Goal: Task Accomplishment & Management: Use online tool/utility

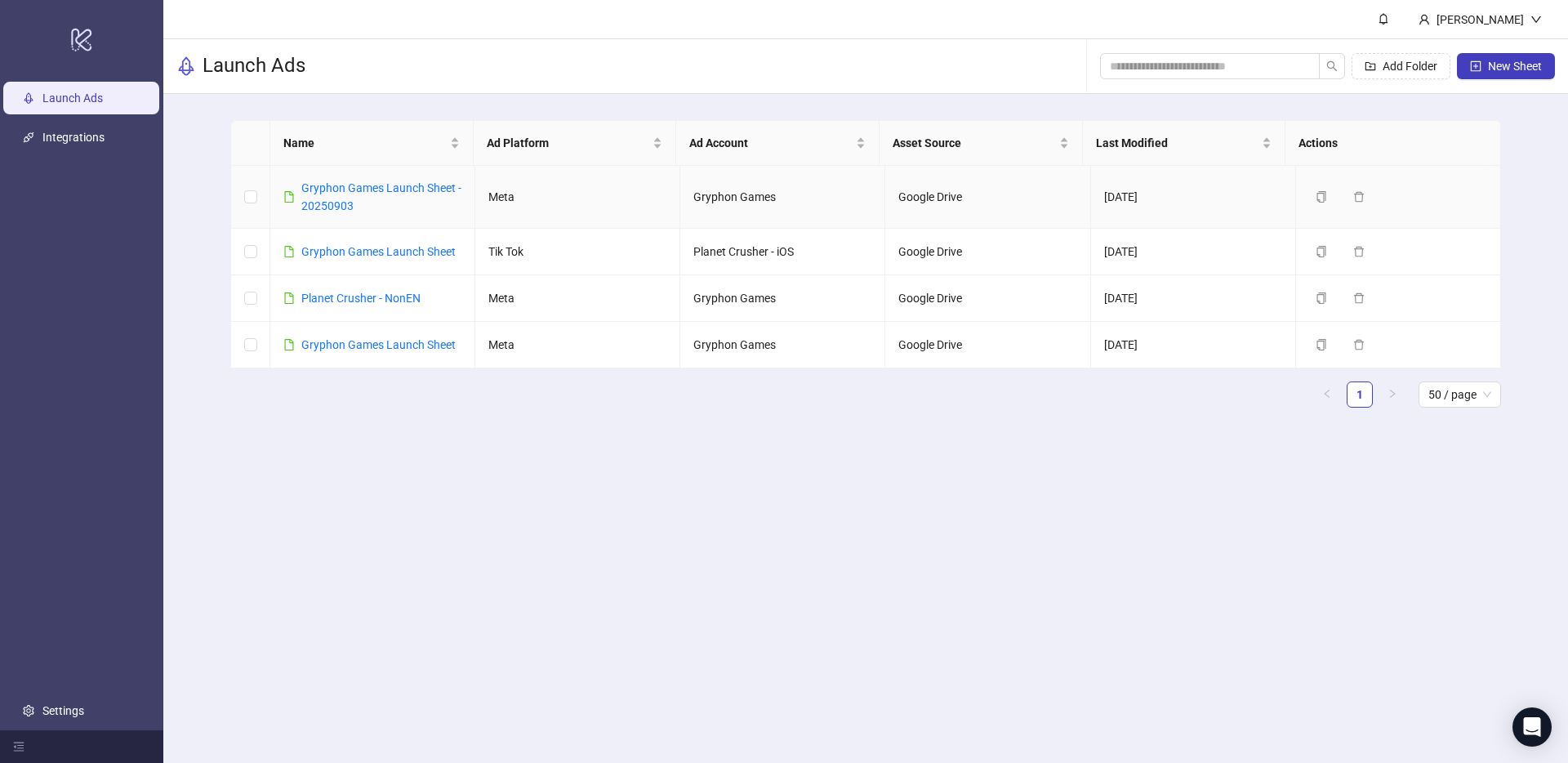
click at [344, 179] on div "Gryphon Games Launch Sheet - 20250903" at bounding box center [381, 197] width 160 height 36
click at [337, 192] on link "Gryphon Games Launch Sheet - 20250903" at bounding box center [381, 197] width 160 height 31
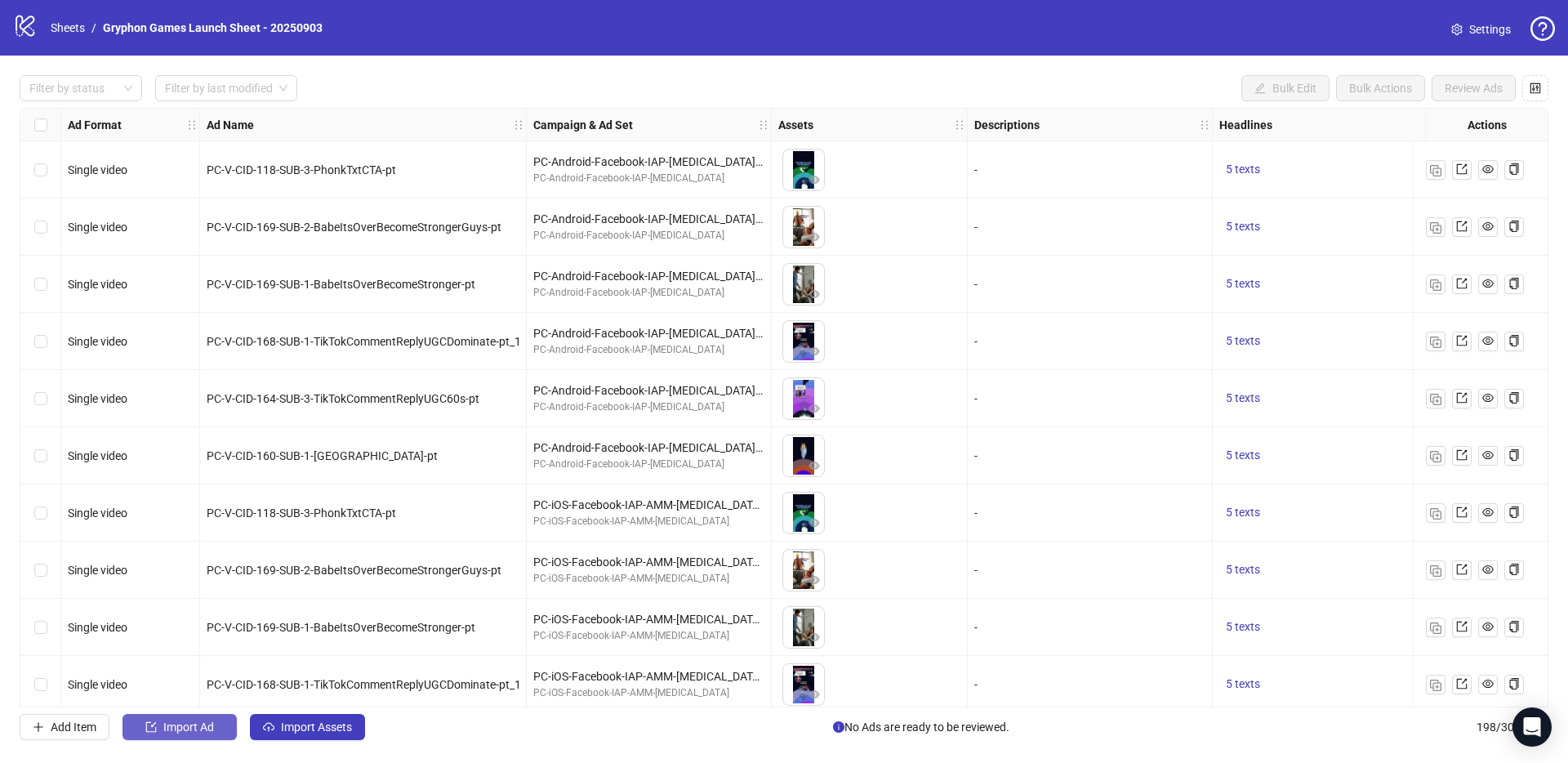
click at [197, 732] on span "Import Ad" at bounding box center [188, 727] width 51 height 13
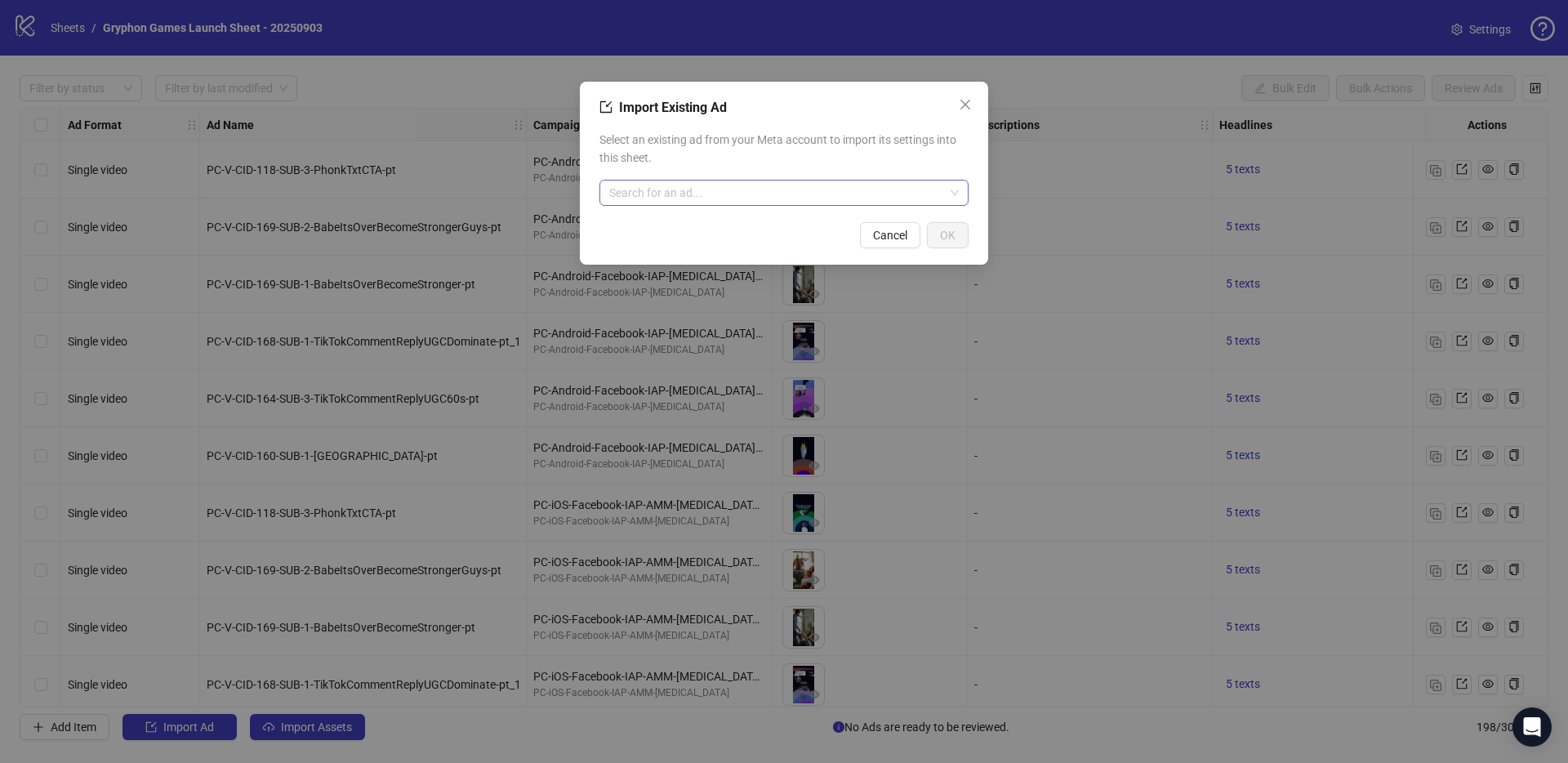
click at [645, 192] on input "search" at bounding box center [777, 192] width 335 height 24
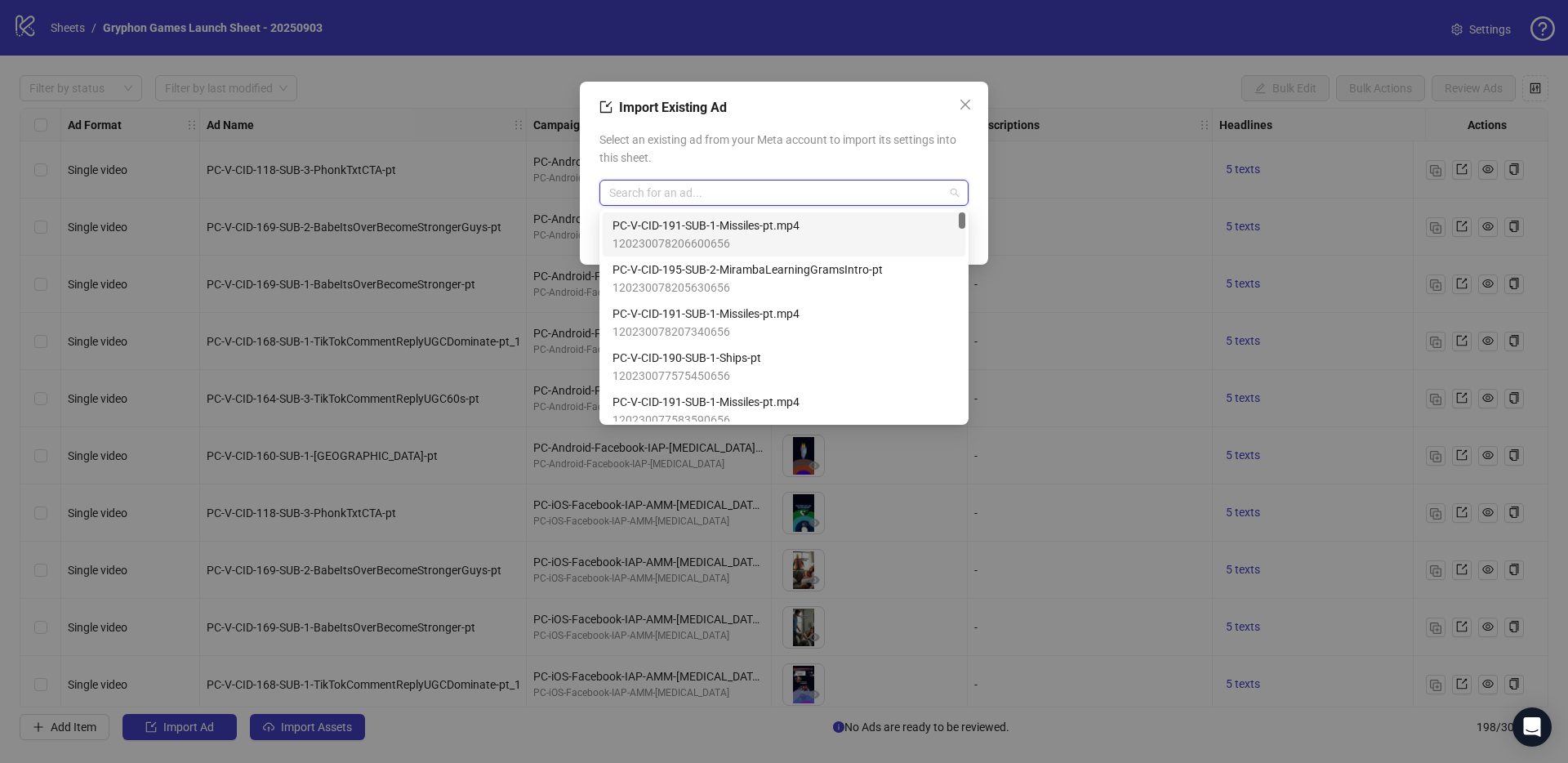
paste input "**********"
type input "**********"
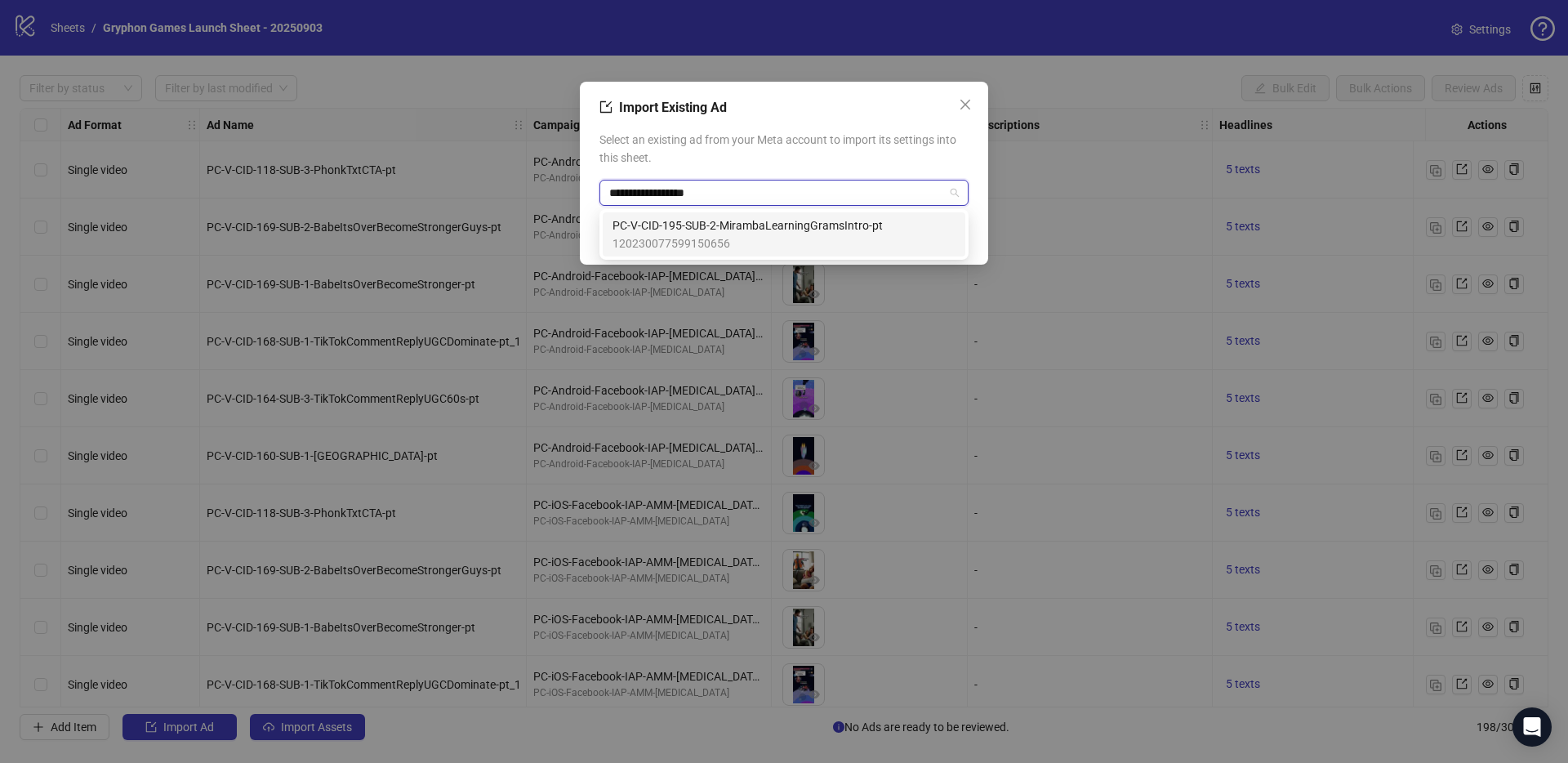
click at [804, 235] on span "120230077599150656" at bounding box center [748, 244] width 271 height 18
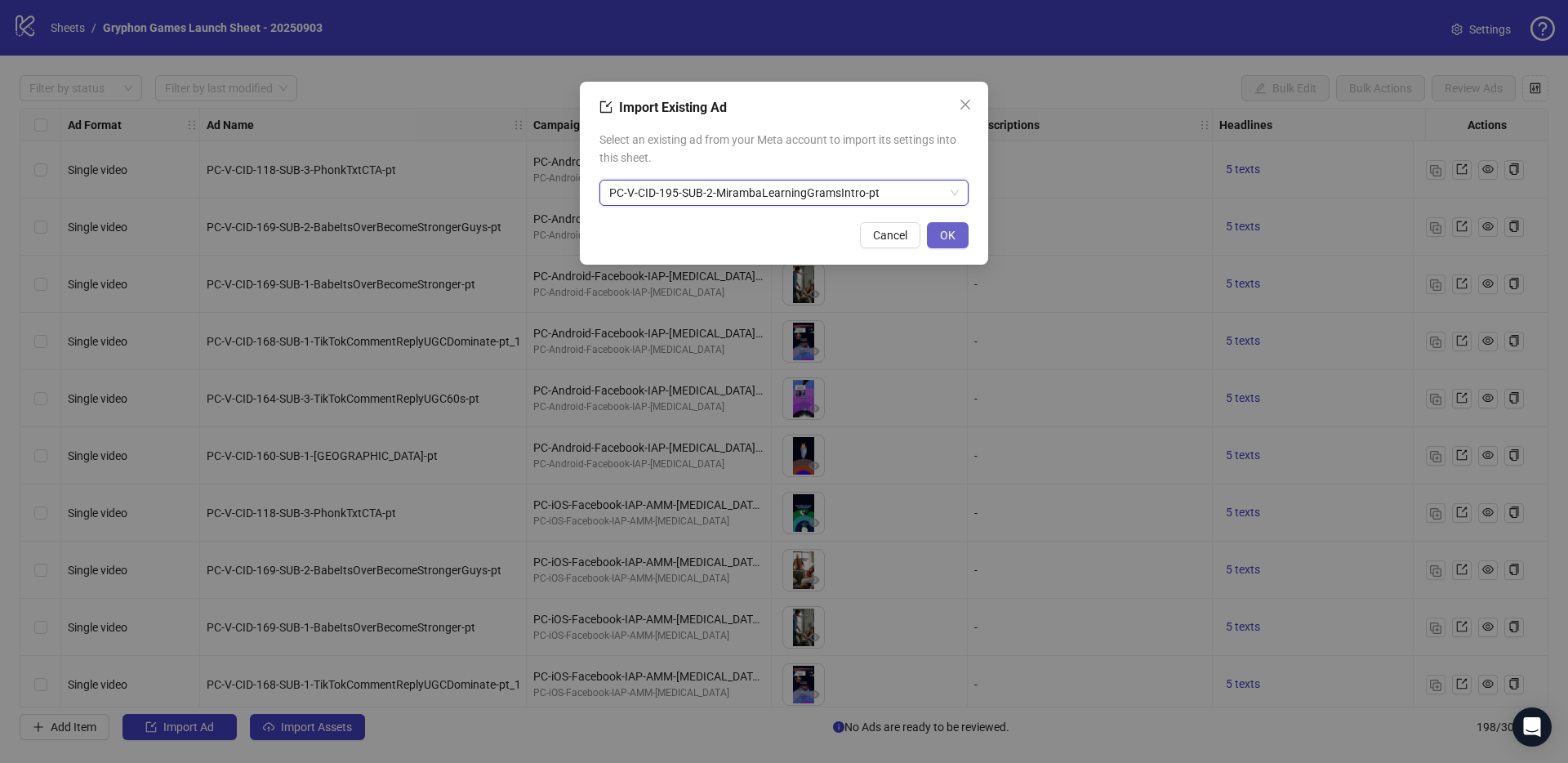
click at [959, 234] on button "OK" at bounding box center [948, 235] width 42 height 26
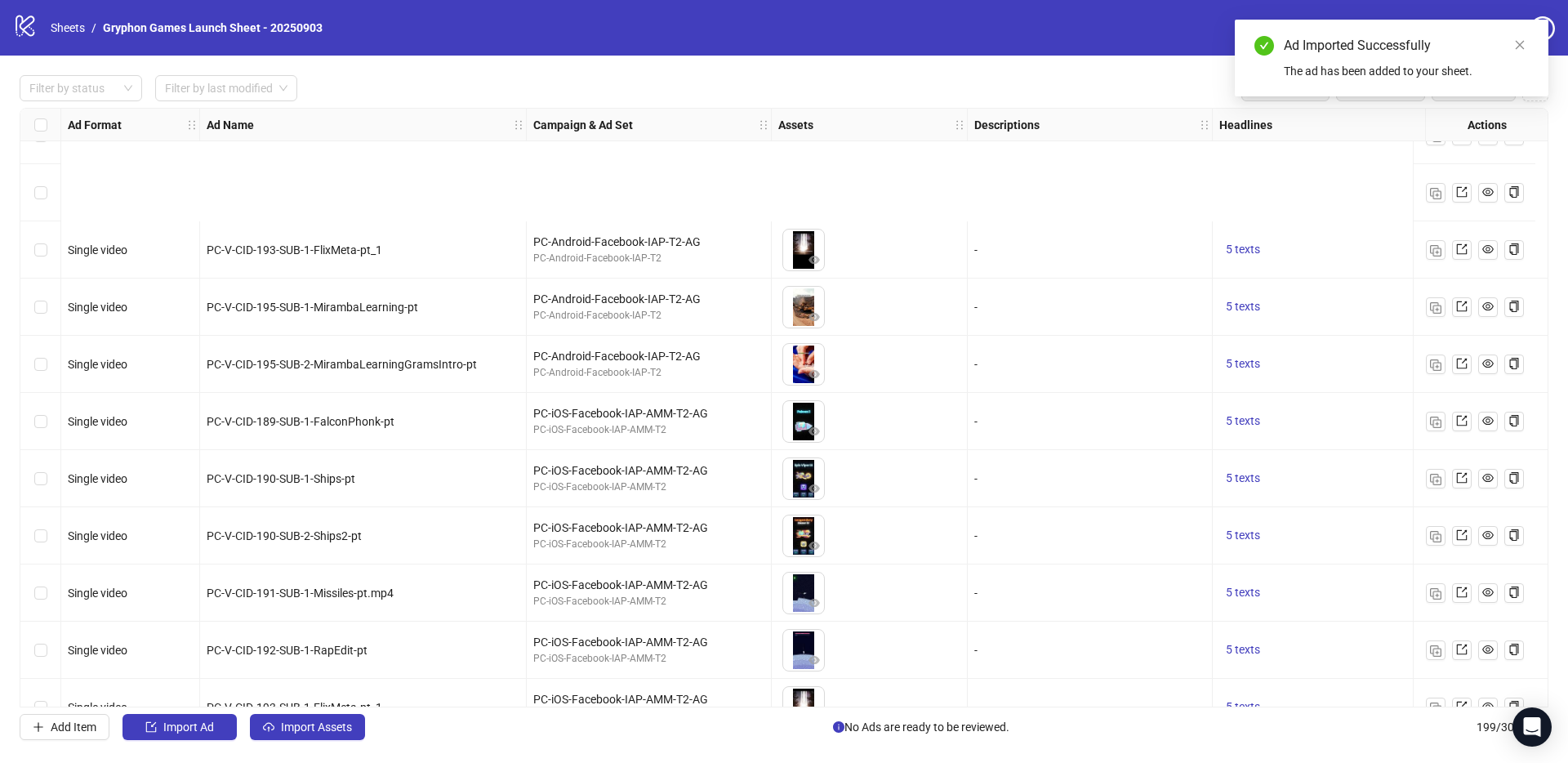
scroll to position [10823, 0]
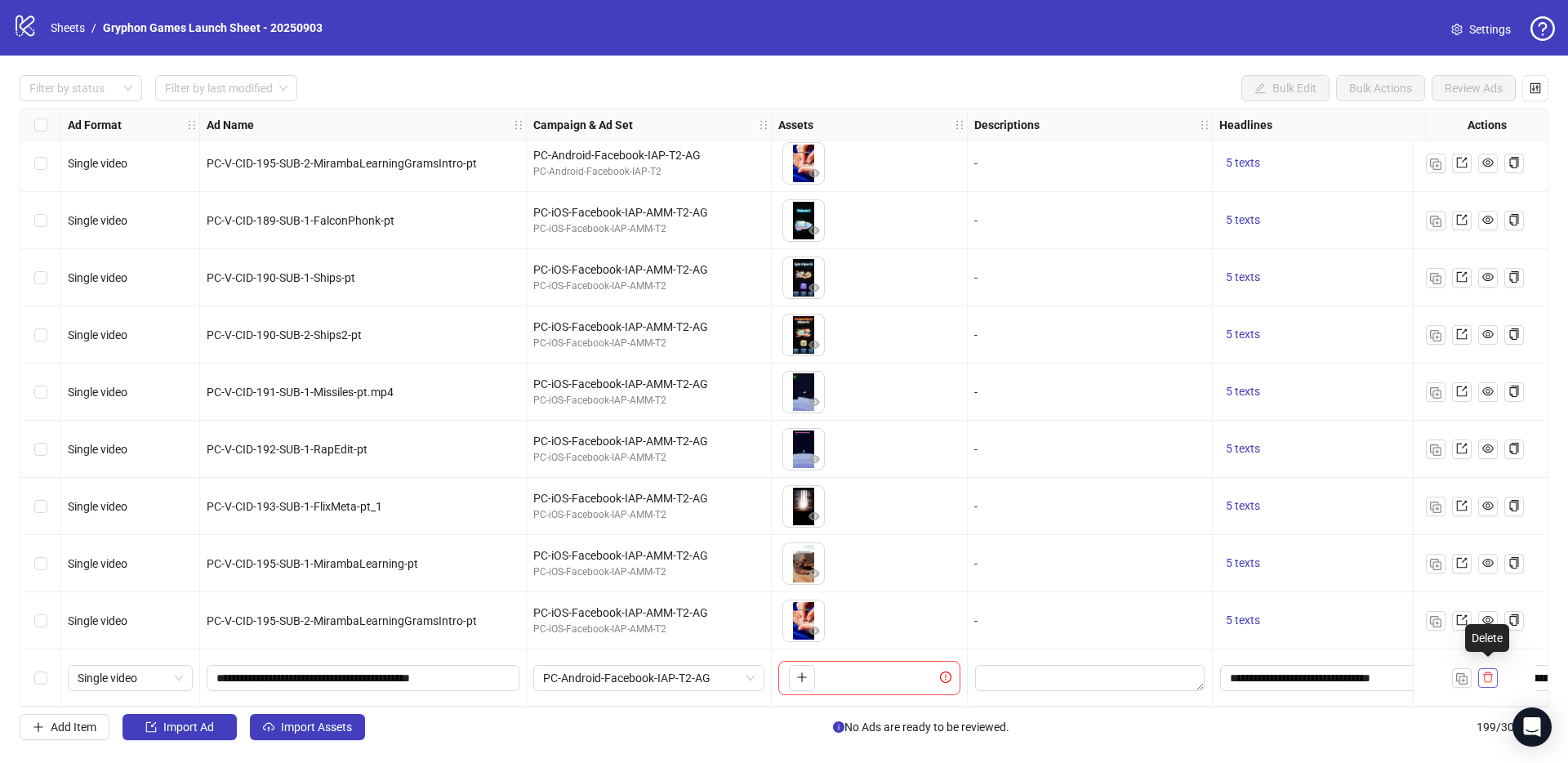
click at [1487, 672] on icon "delete" at bounding box center [1488, 677] width 12 height 12
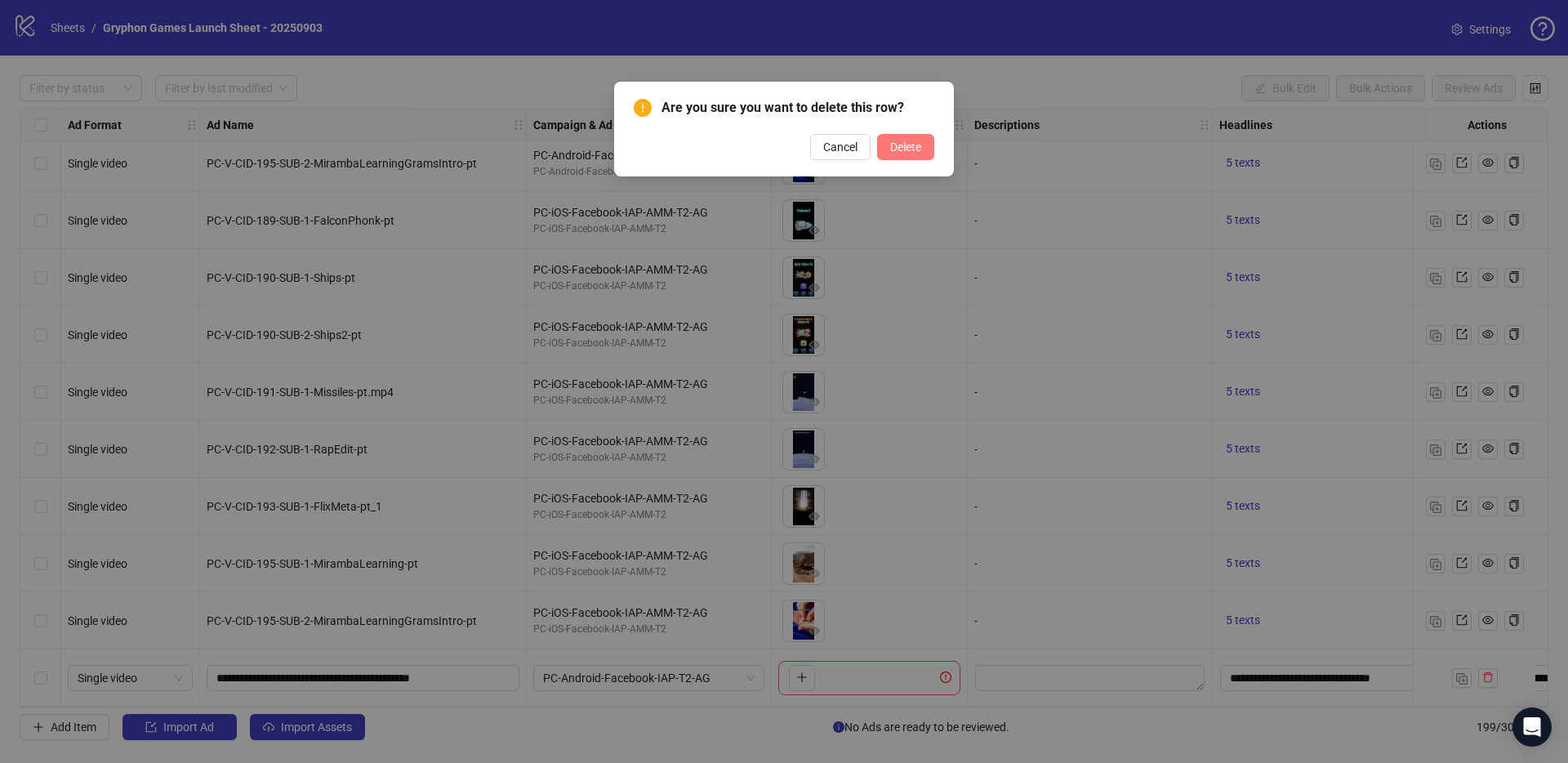
click at [915, 149] on span "Delete" at bounding box center [905, 147] width 31 height 13
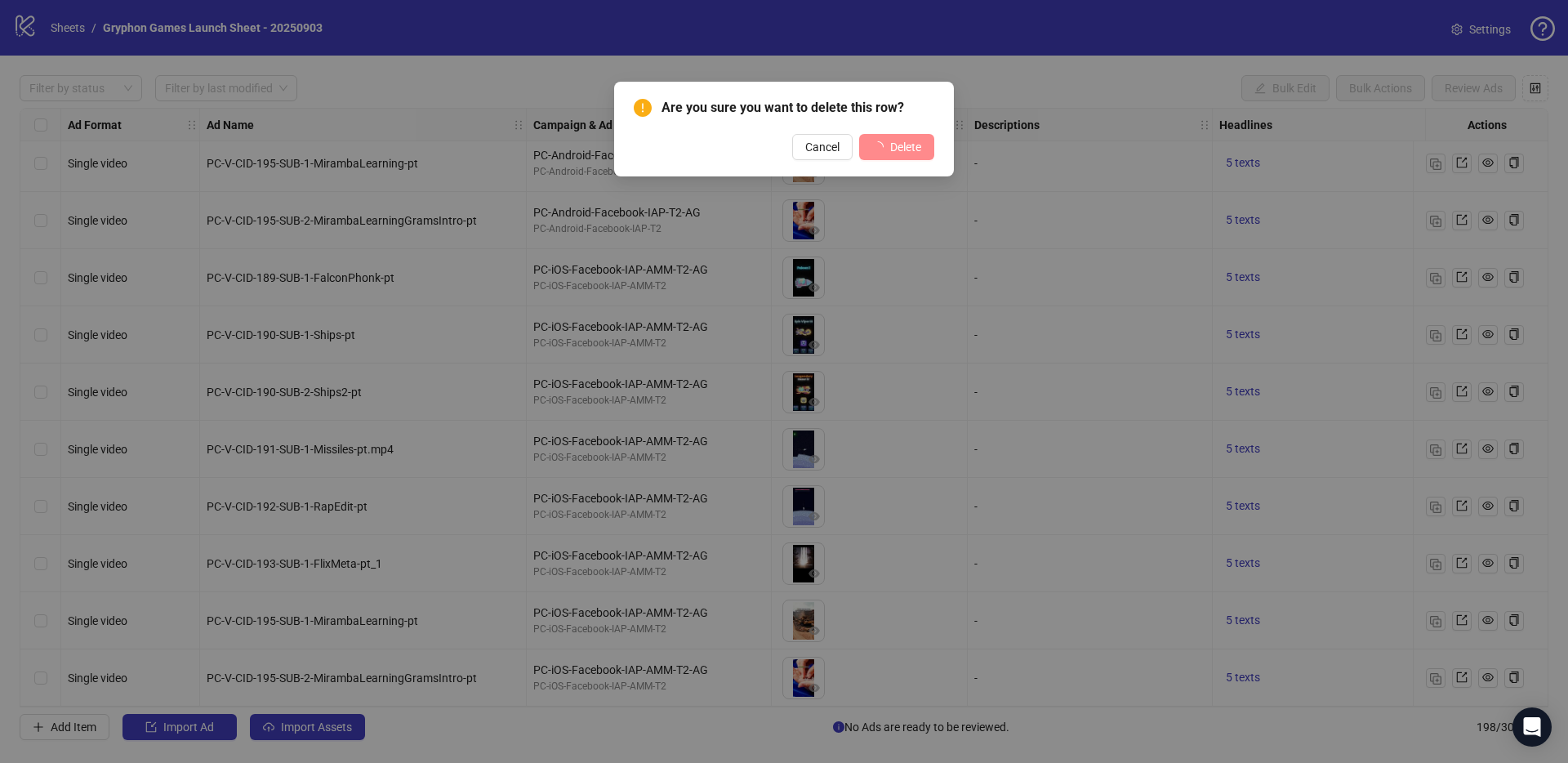
scroll to position [10765, 0]
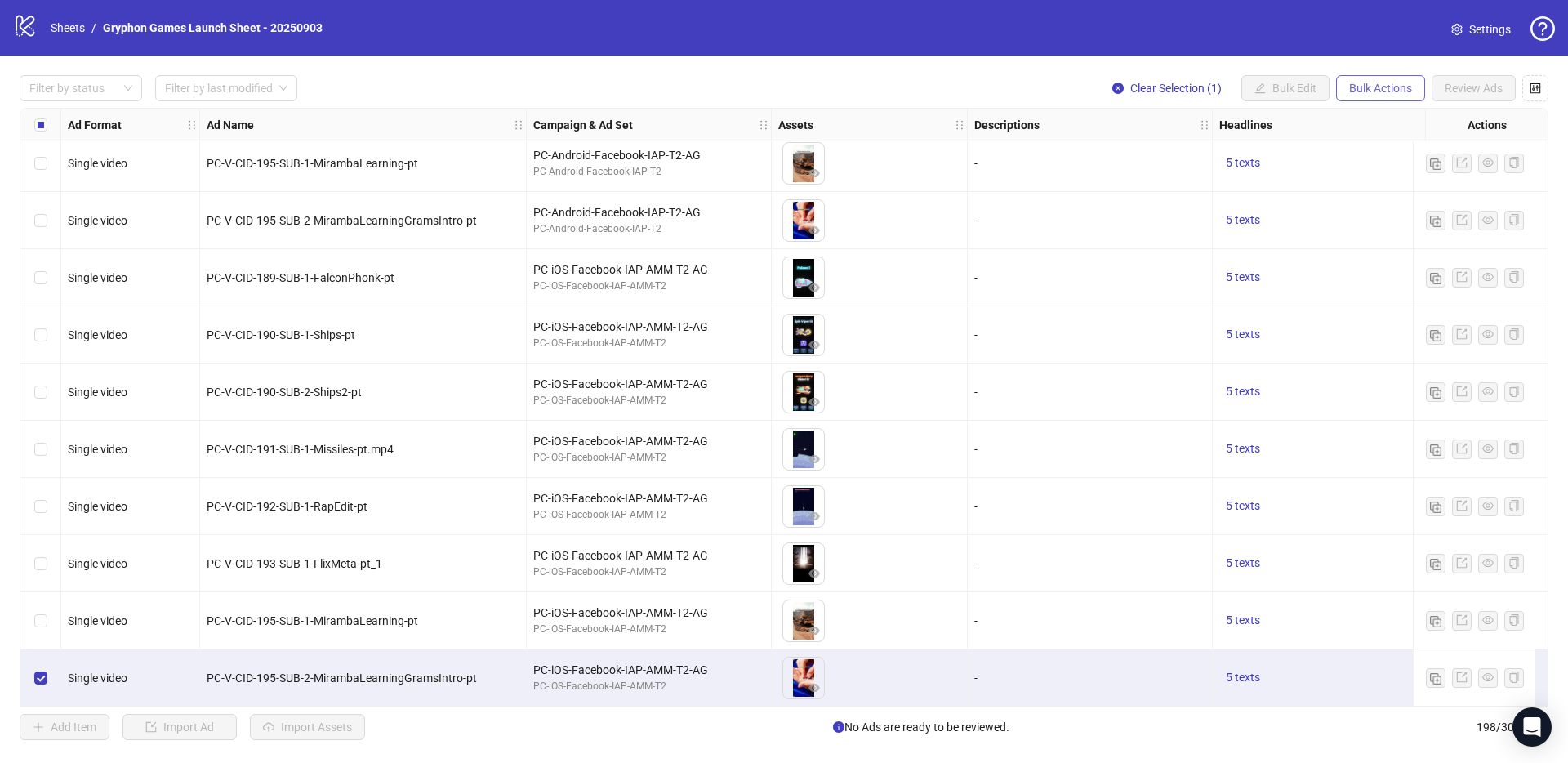
click at [1376, 83] on span "Bulk Actions" at bounding box center [1381, 88] width 63 height 13
click at [1438, 176] on span "Duplicate with assets" at bounding box center [1403, 174] width 112 height 18
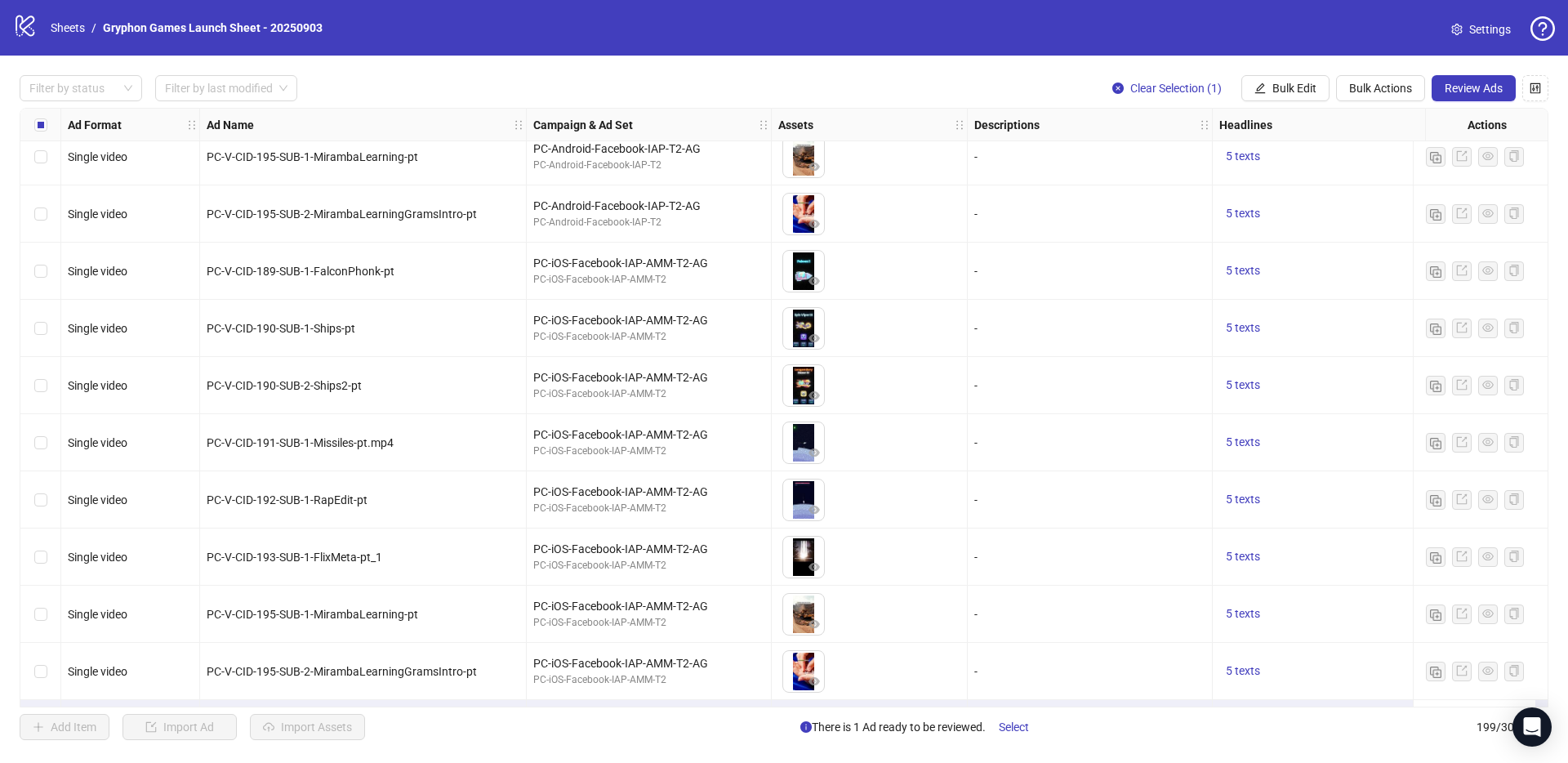
scroll to position [10823, 0]
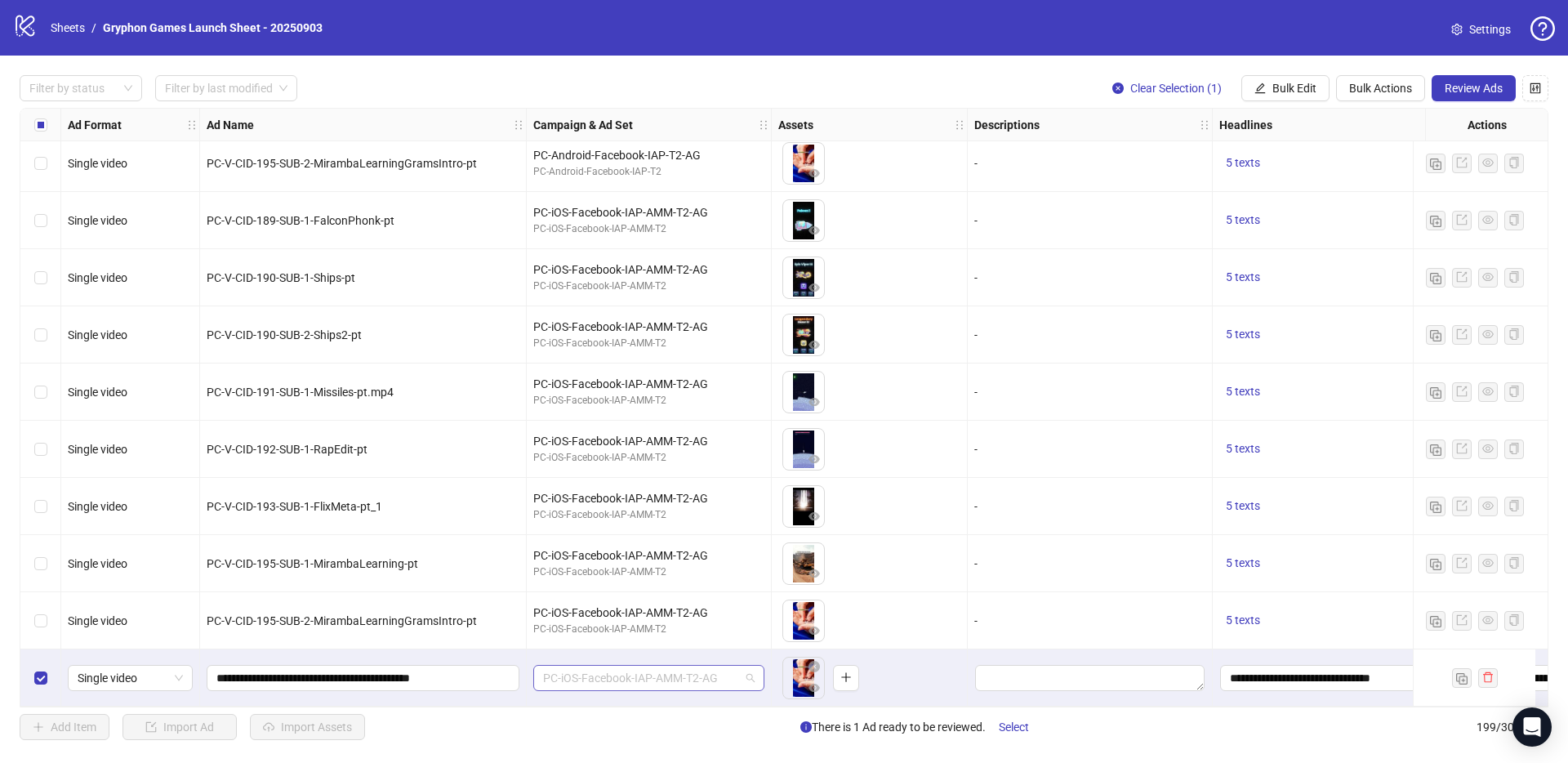
click at [681, 675] on span "PC-iOS-Facebook-IAP-AMM-T2-AG" at bounding box center [649, 677] width 212 height 24
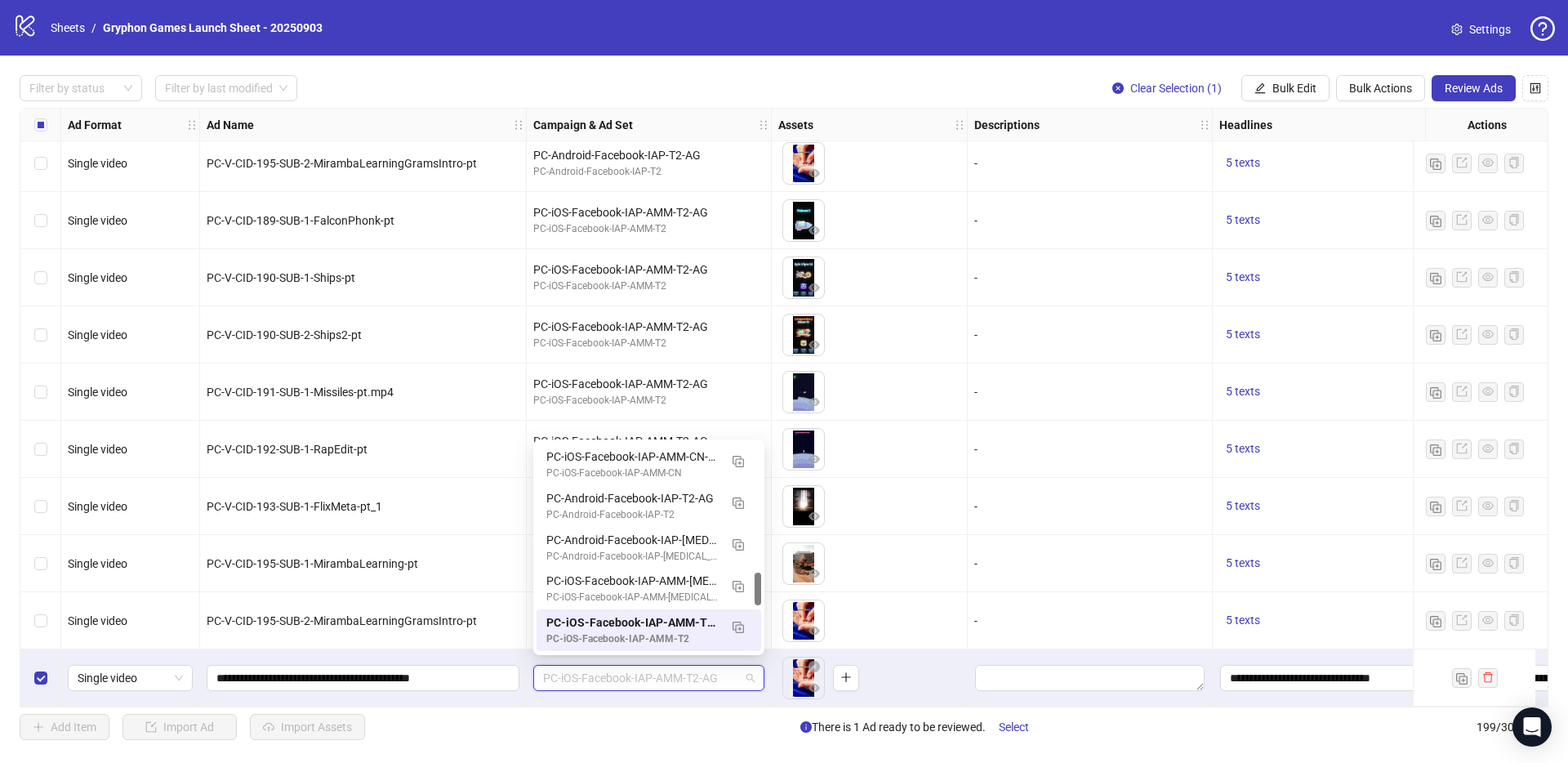
paste input "**********"
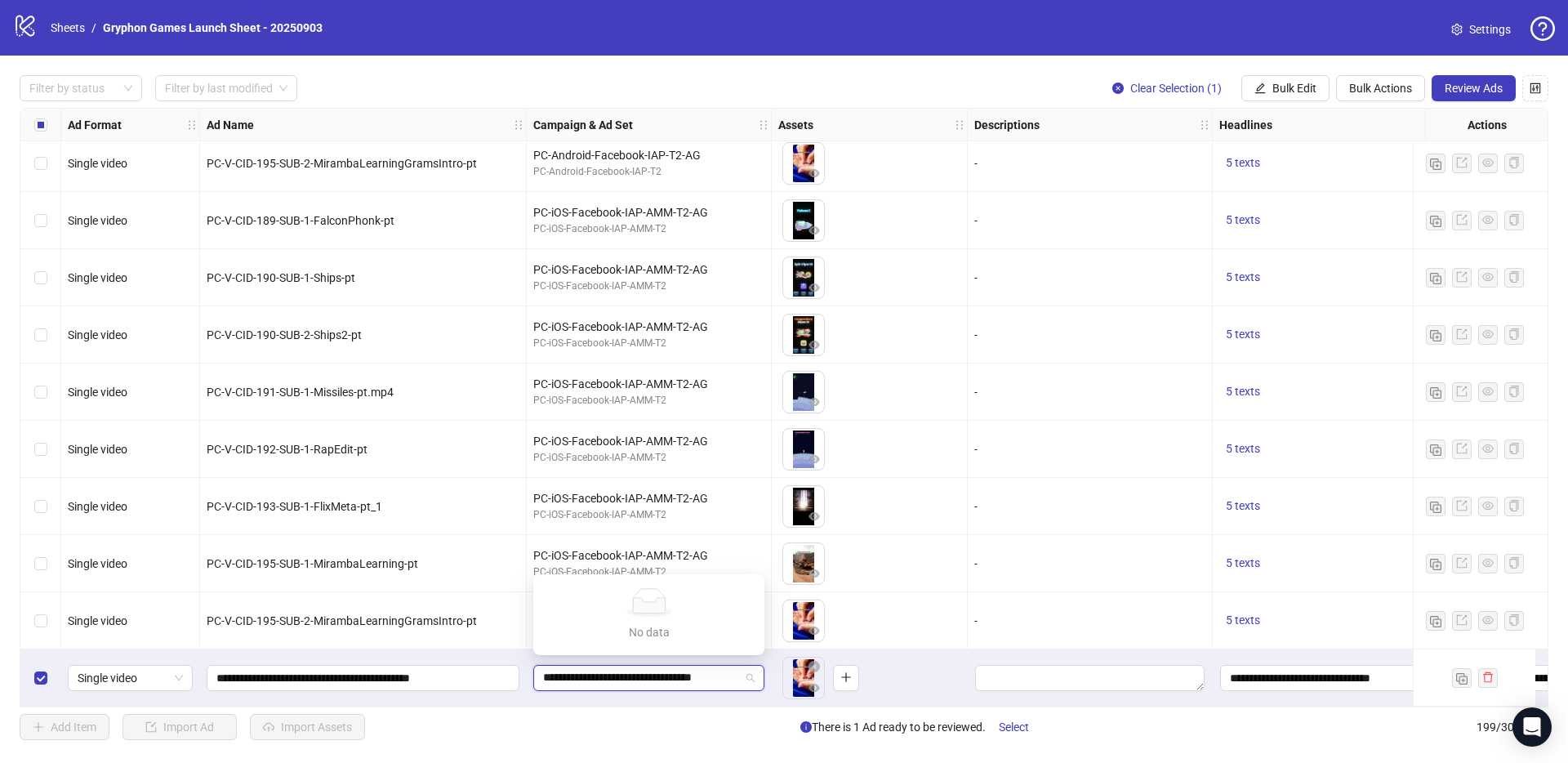
scroll to position [0, 17]
drag, startPoint x: 689, startPoint y: 671, endPoint x: 794, endPoint y: 685, distance: 105.9
type input "**********"
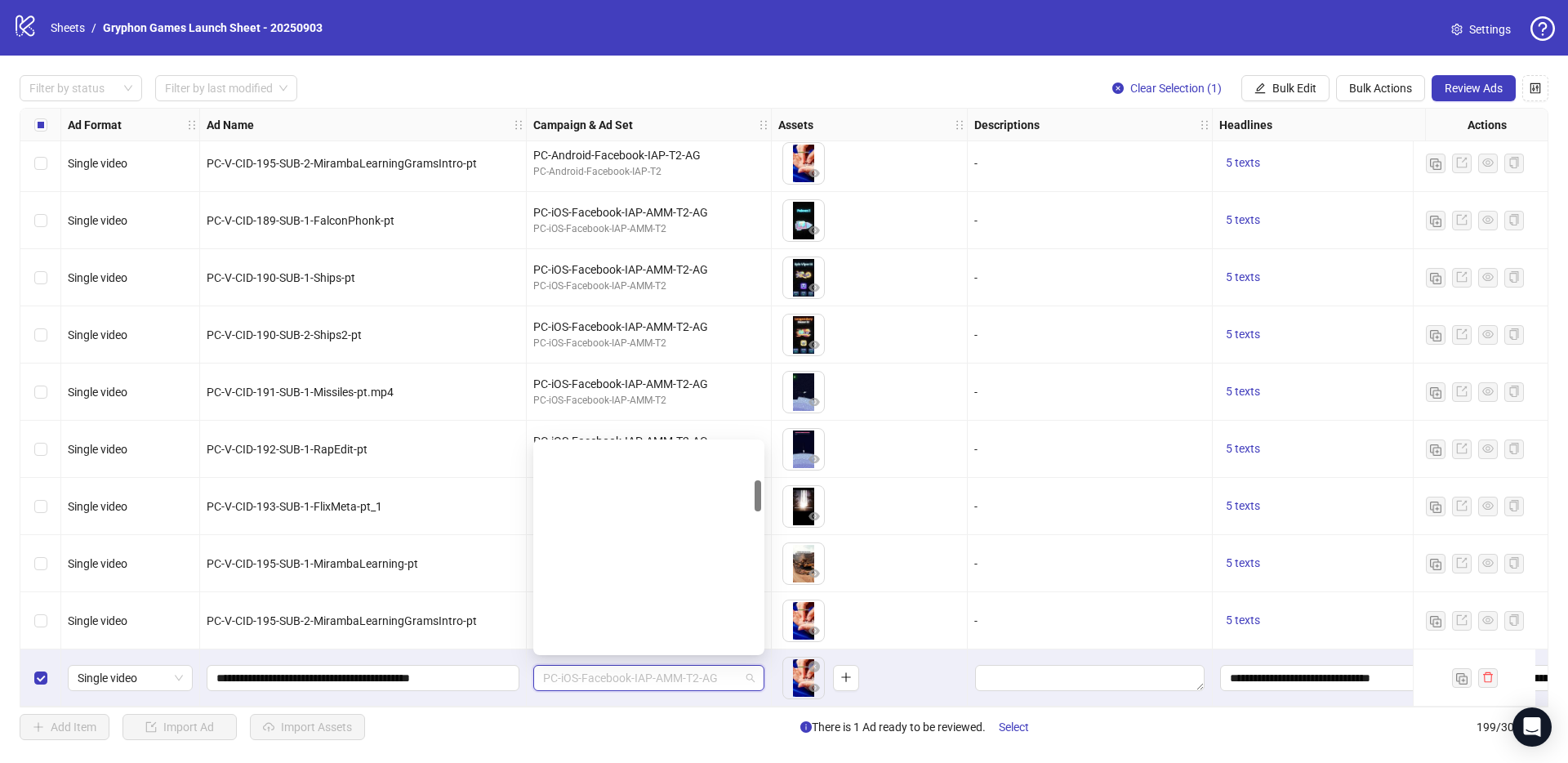
scroll to position [0, 0]
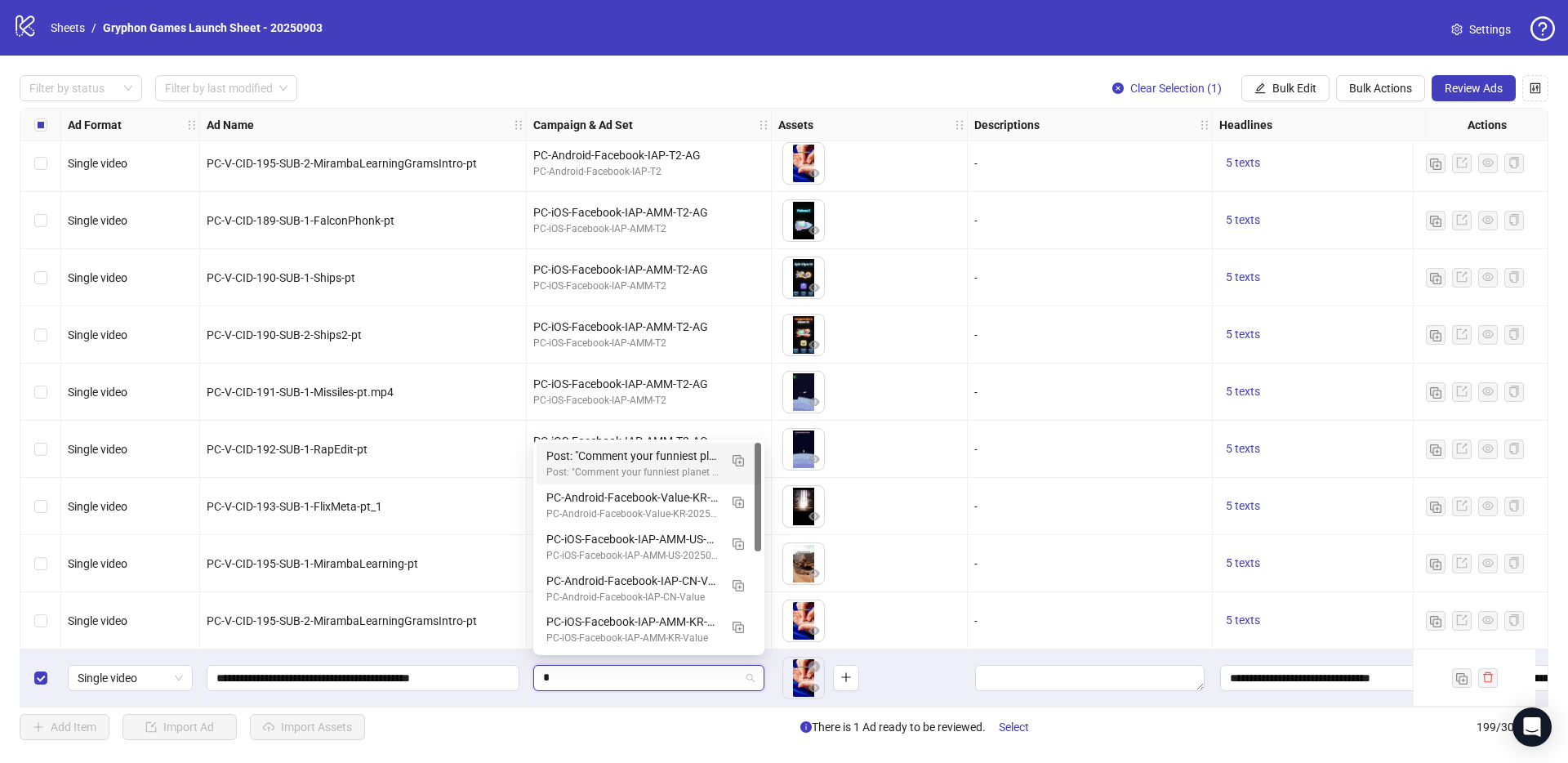
type input "**"
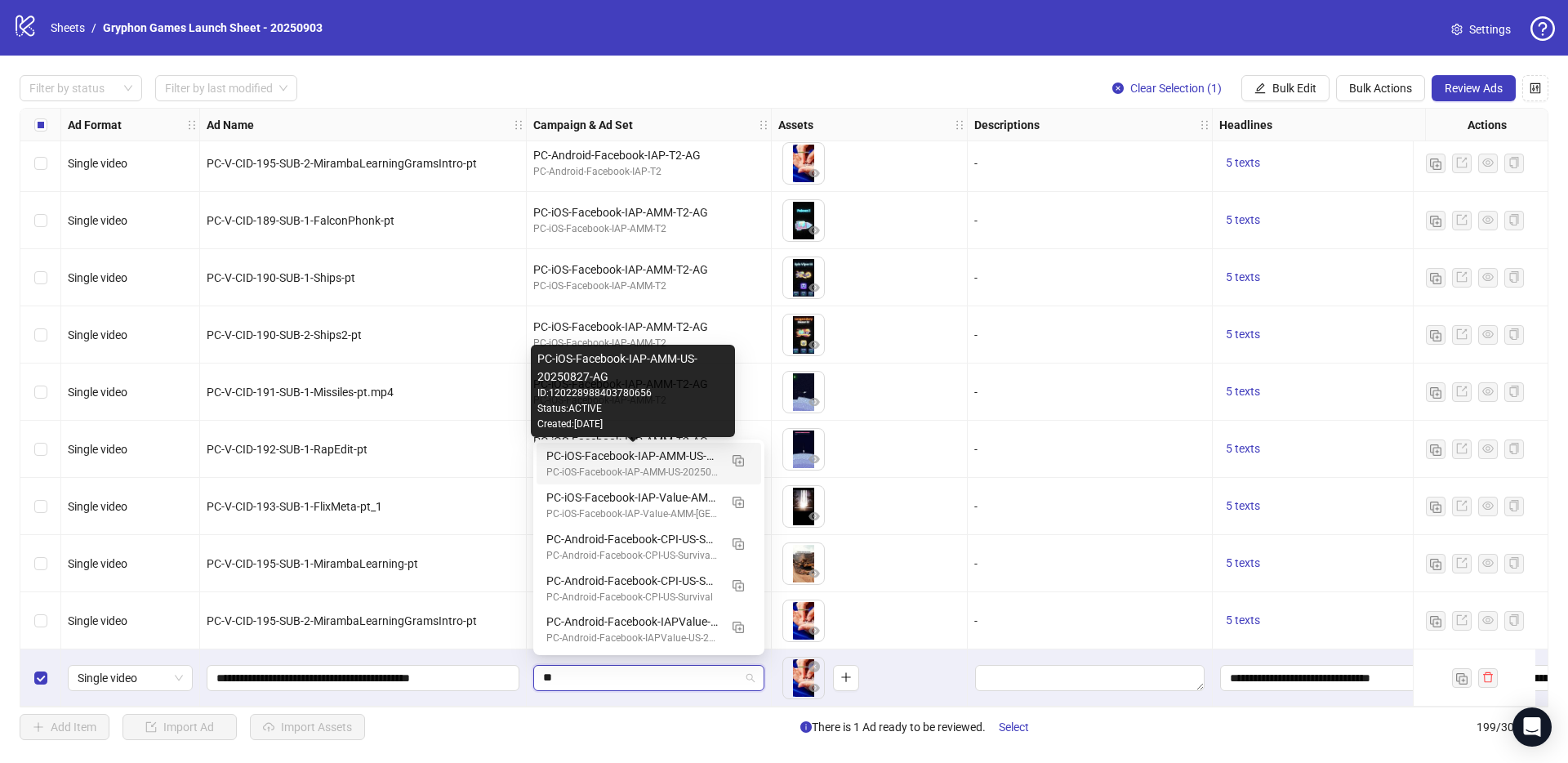
click at [654, 454] on div "PC-iOS-Facebook-IAP-AMM-US-20250827-AG" at bounding box center [632, 456] width 172 height 18
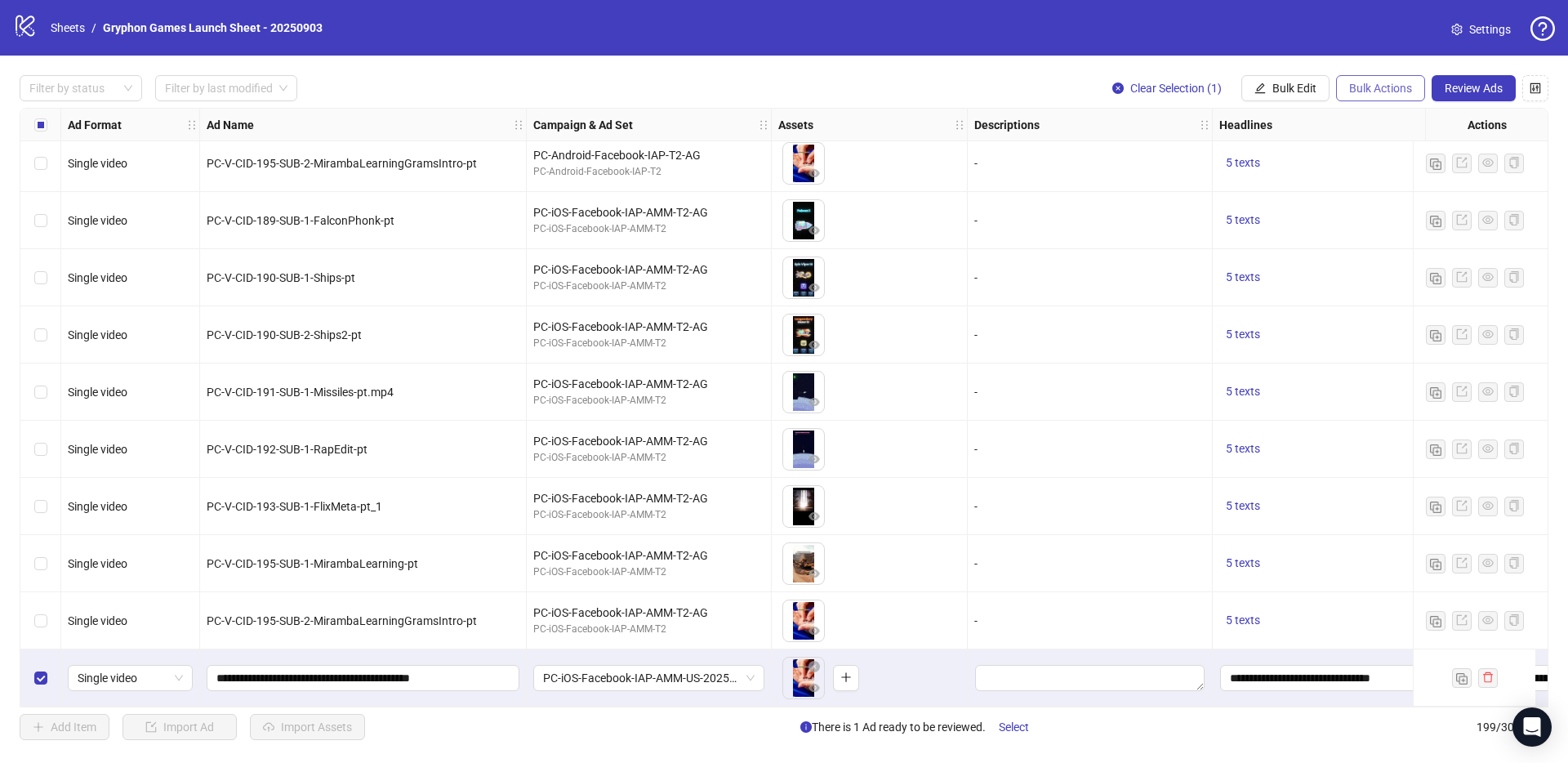
click at [1375, 96] on button "Bulk Actions" at bounding box center [1381, 87] width 89 height 26
click at [1397, 171] on span "Duplicate with assets" at bounding box center [1403, 174] width 112 height 18
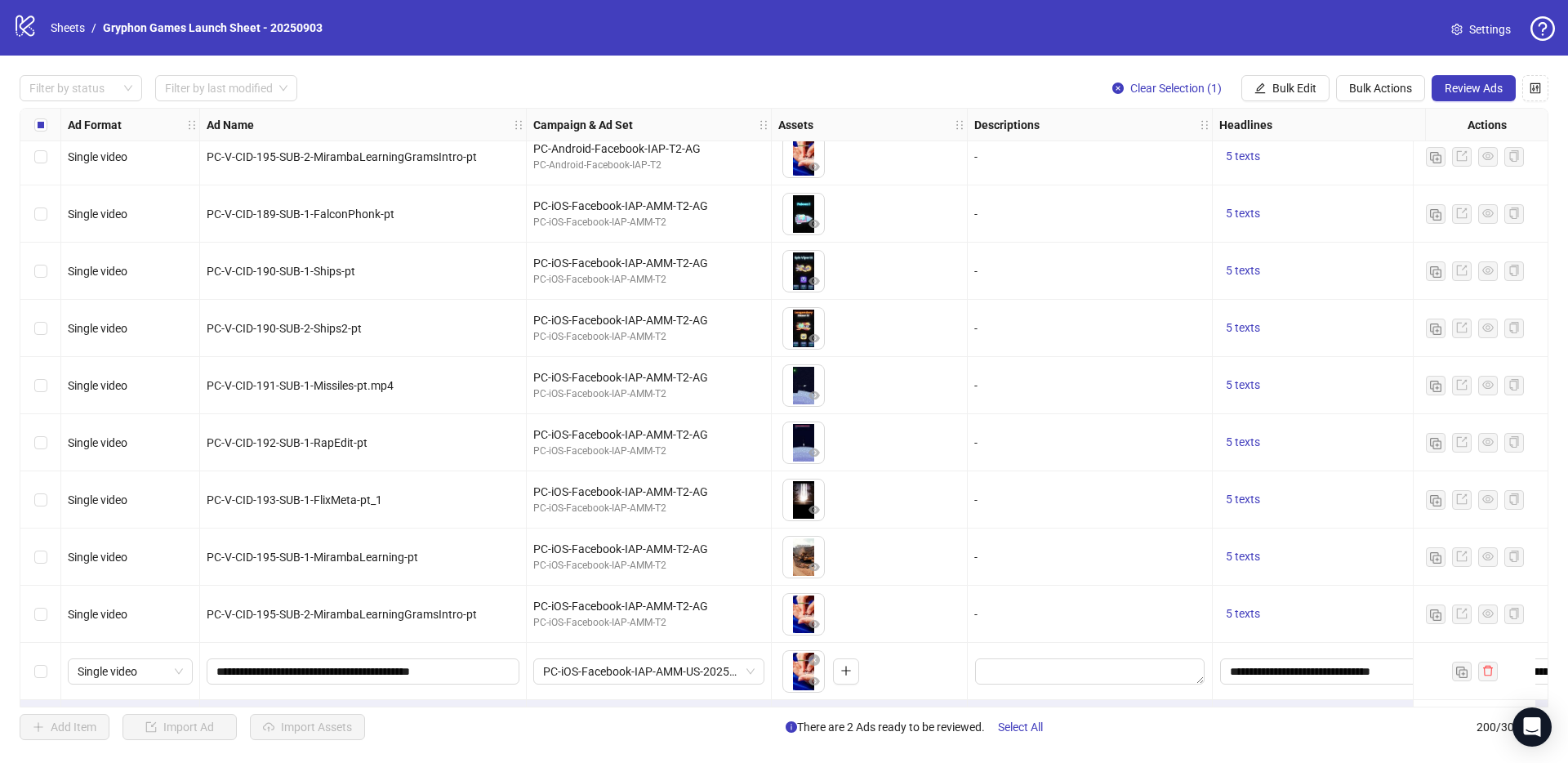
scroll to position [10880, 0]
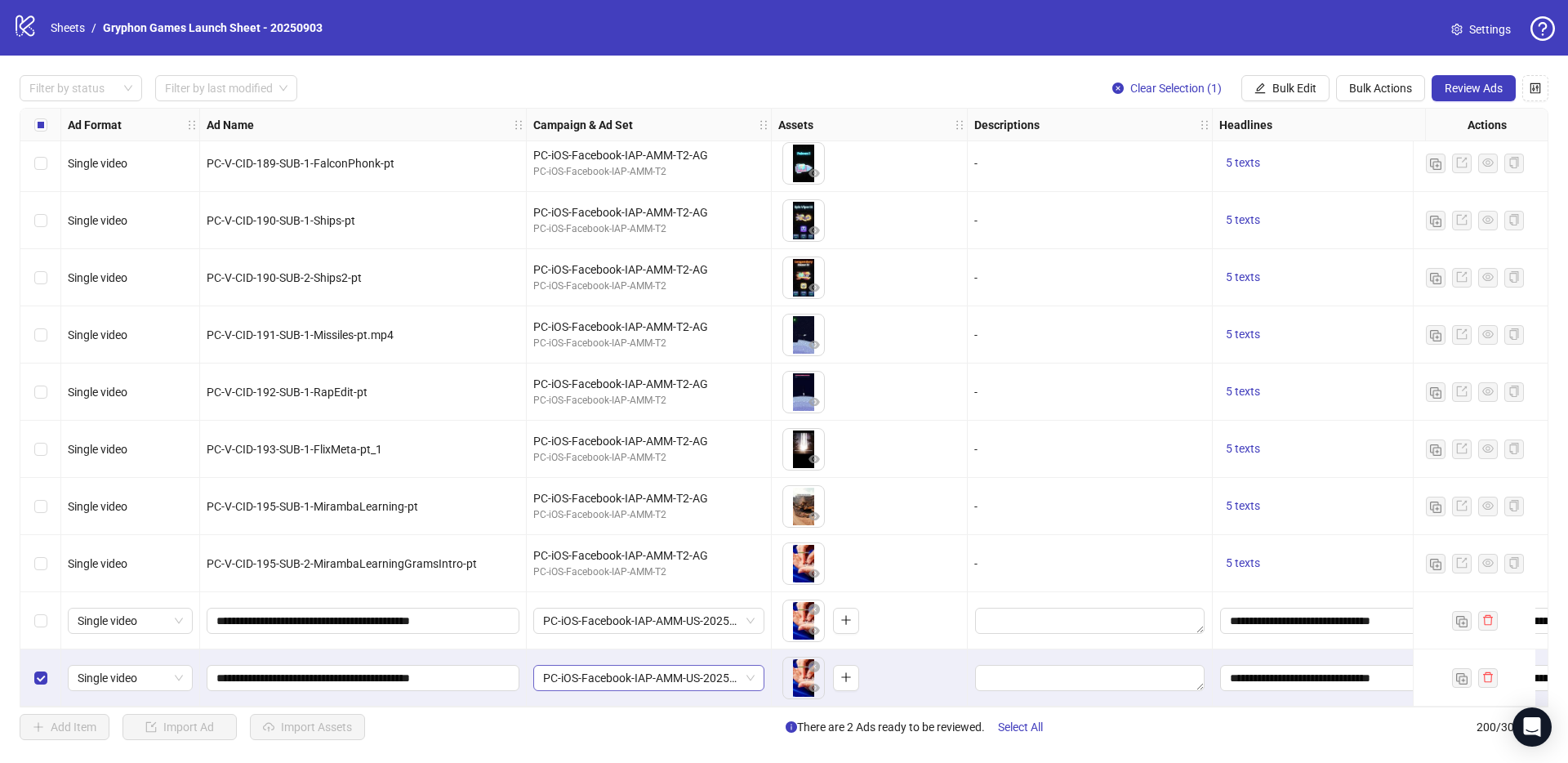
click at [647, 666] on span "PC-iOS-Facebook-IAP-AMM-US-20250827-AG" at bounding box center [649, 677] width 212 height 24
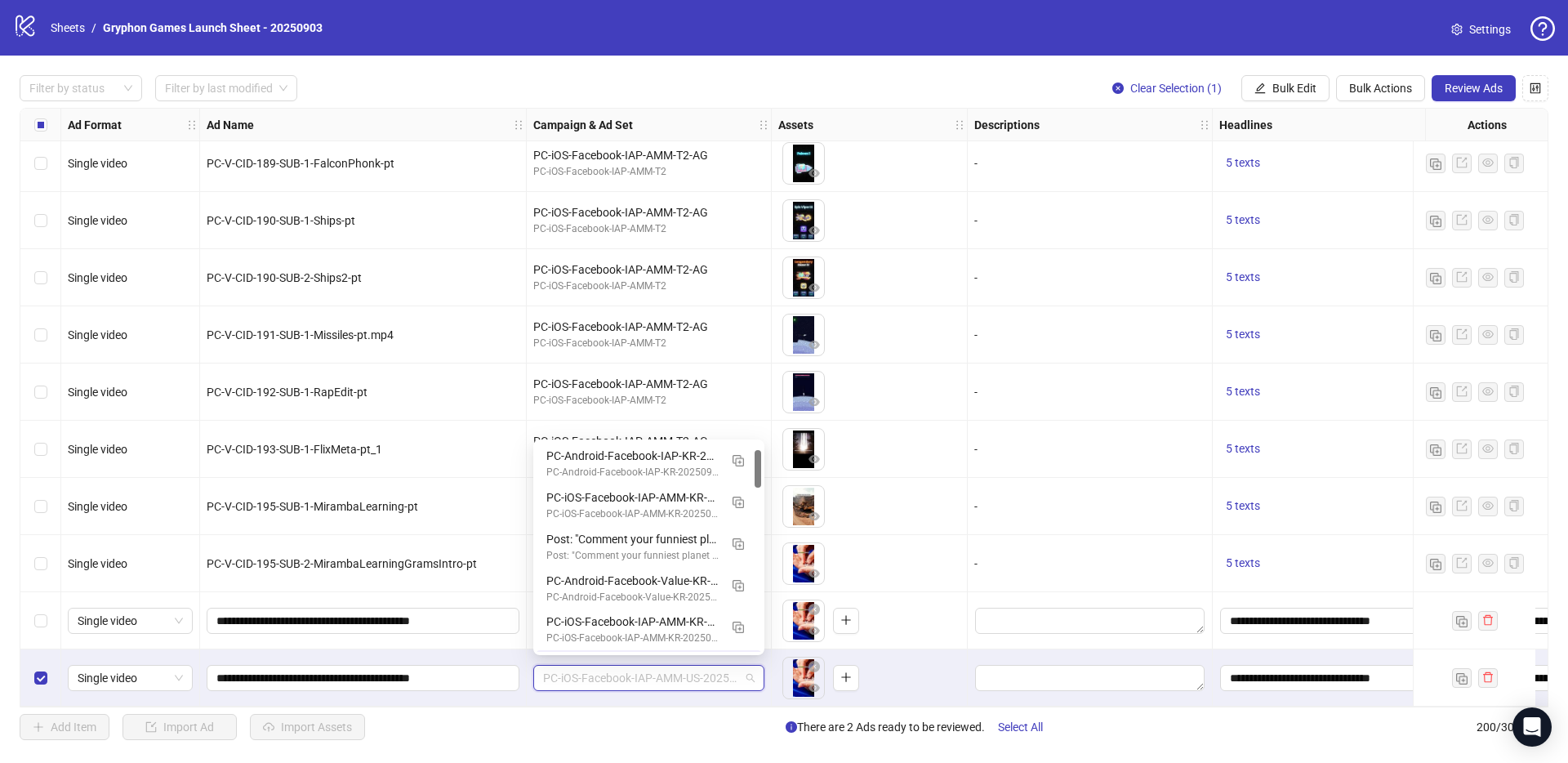
scroll to position [41, 0]
type input "**"
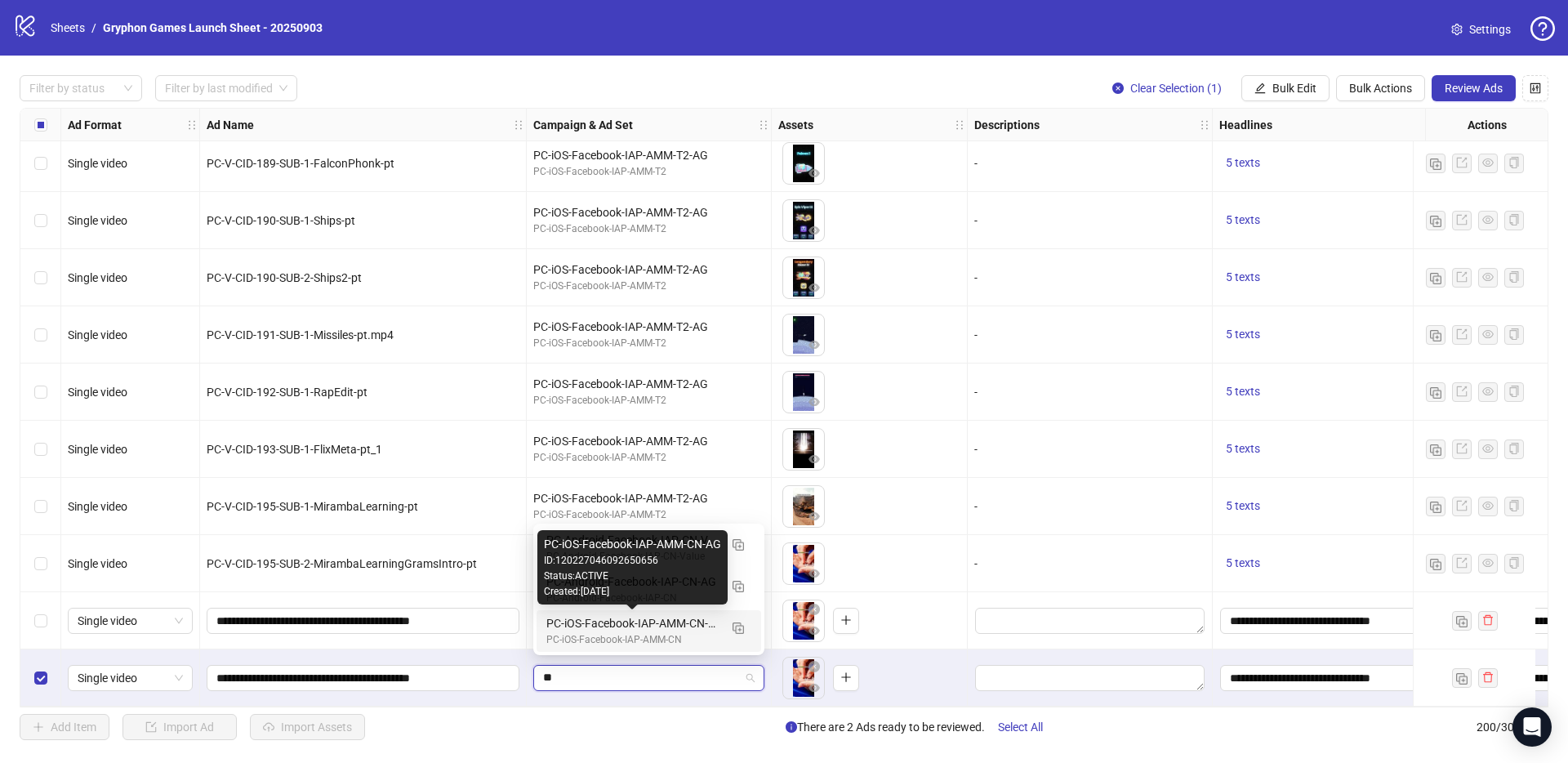
click at [660, 631] on div "PC-iOS-Facebook-IAP-AMM-CN-AG" at bounding box center [632, 624] width 172 height 18
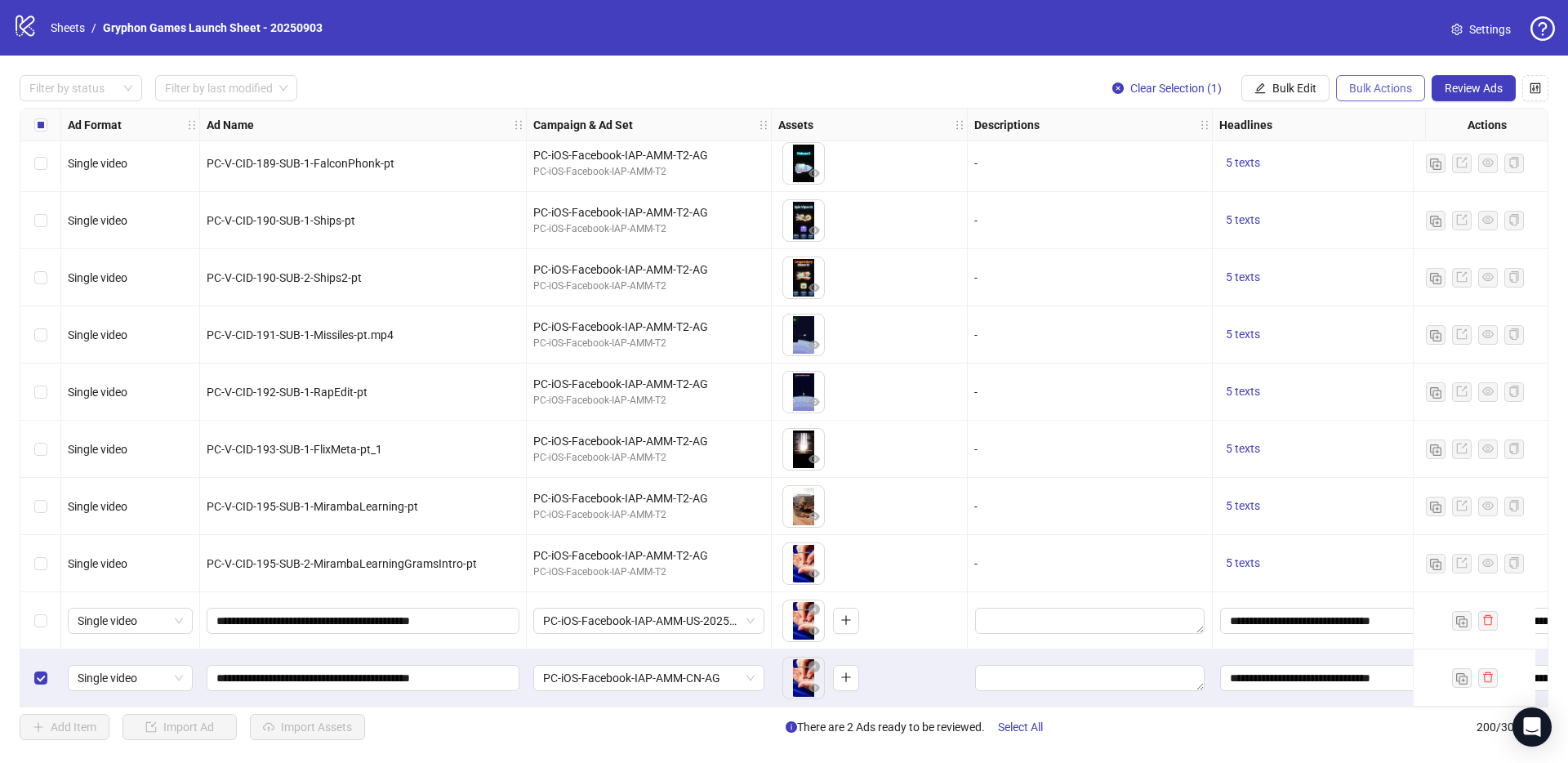
click at [1364, 93] on span "Bulk Actions" at bounding box center [1381, 88] width 63 height 13
drag, startPoint x: 688, startPoint y: 695, endPoint x: 40, endPoint y: 714, distance: 648.3
click at [687, 695] on div "PC-iOS-Facebook-IAP-AMM-CN-AG" at bounding box center [650, 678] width 245 height 57
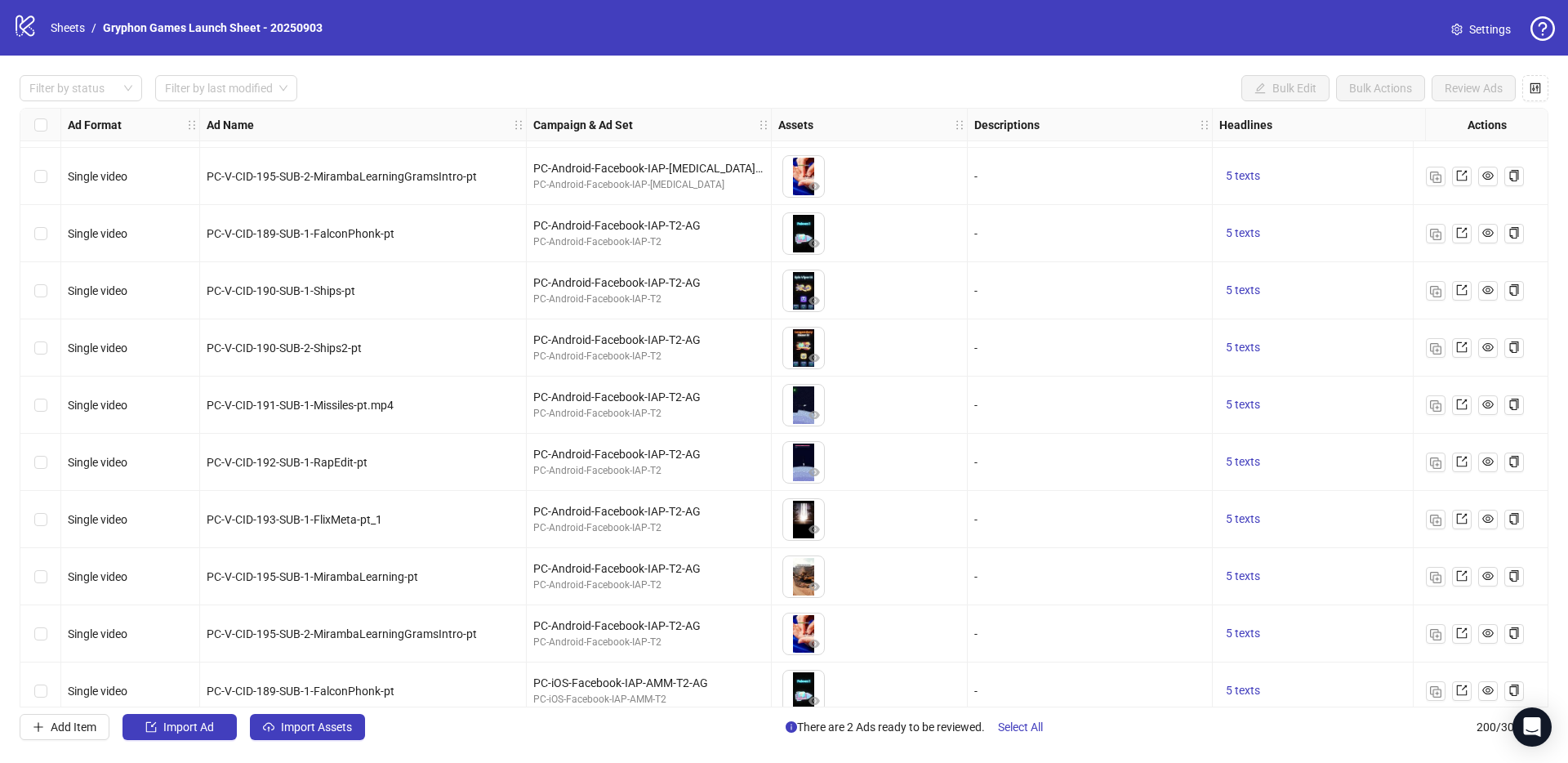
scroll to position [10342, 0]
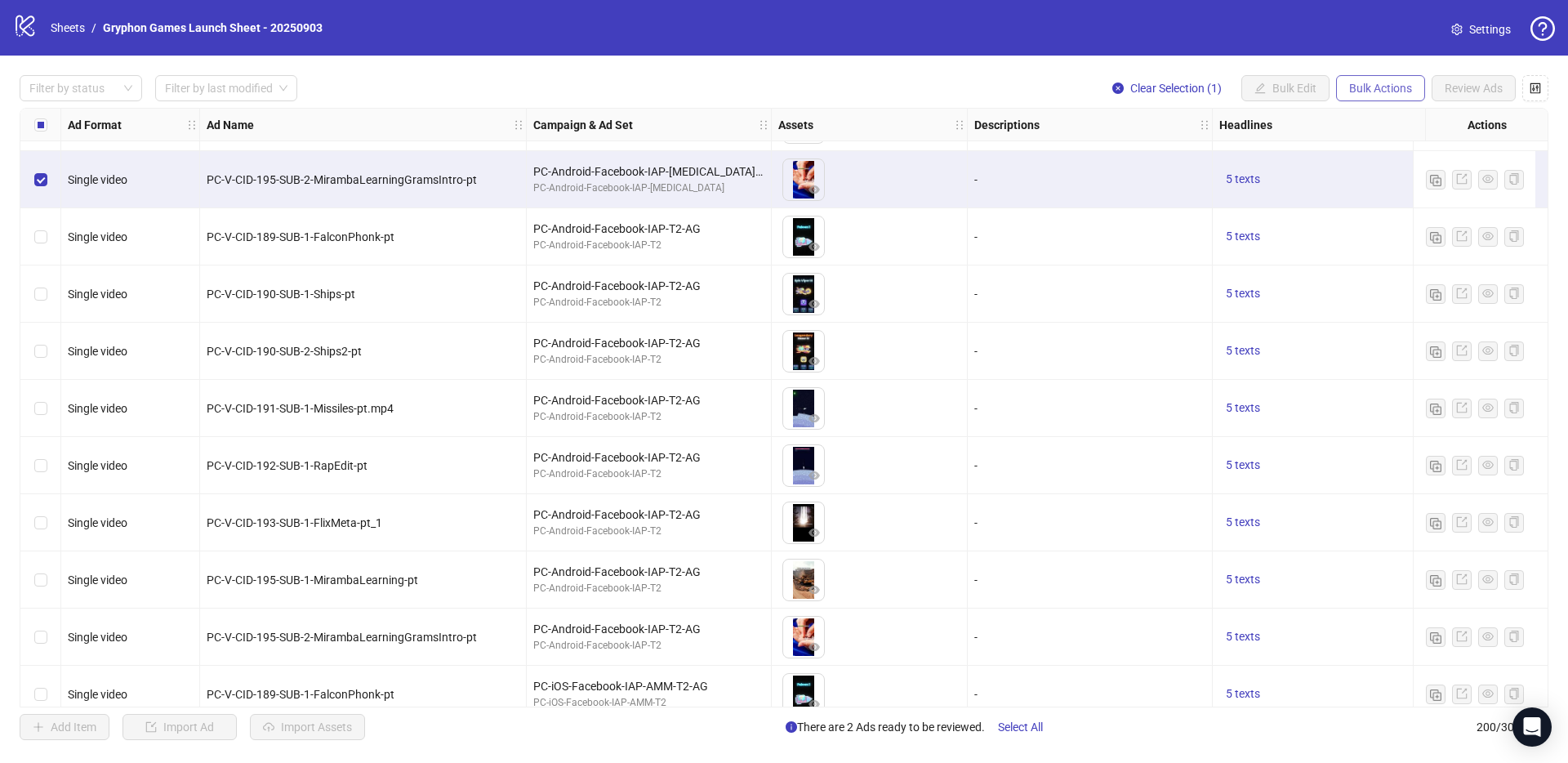
click at [1411, 85] on span "Bulk Actions" at bounding box center [1381, 88] width 63 height 13
click at [1416, 183] on li "Duplicate with assets" at bounding box center [1404, 173] width 132 height 26
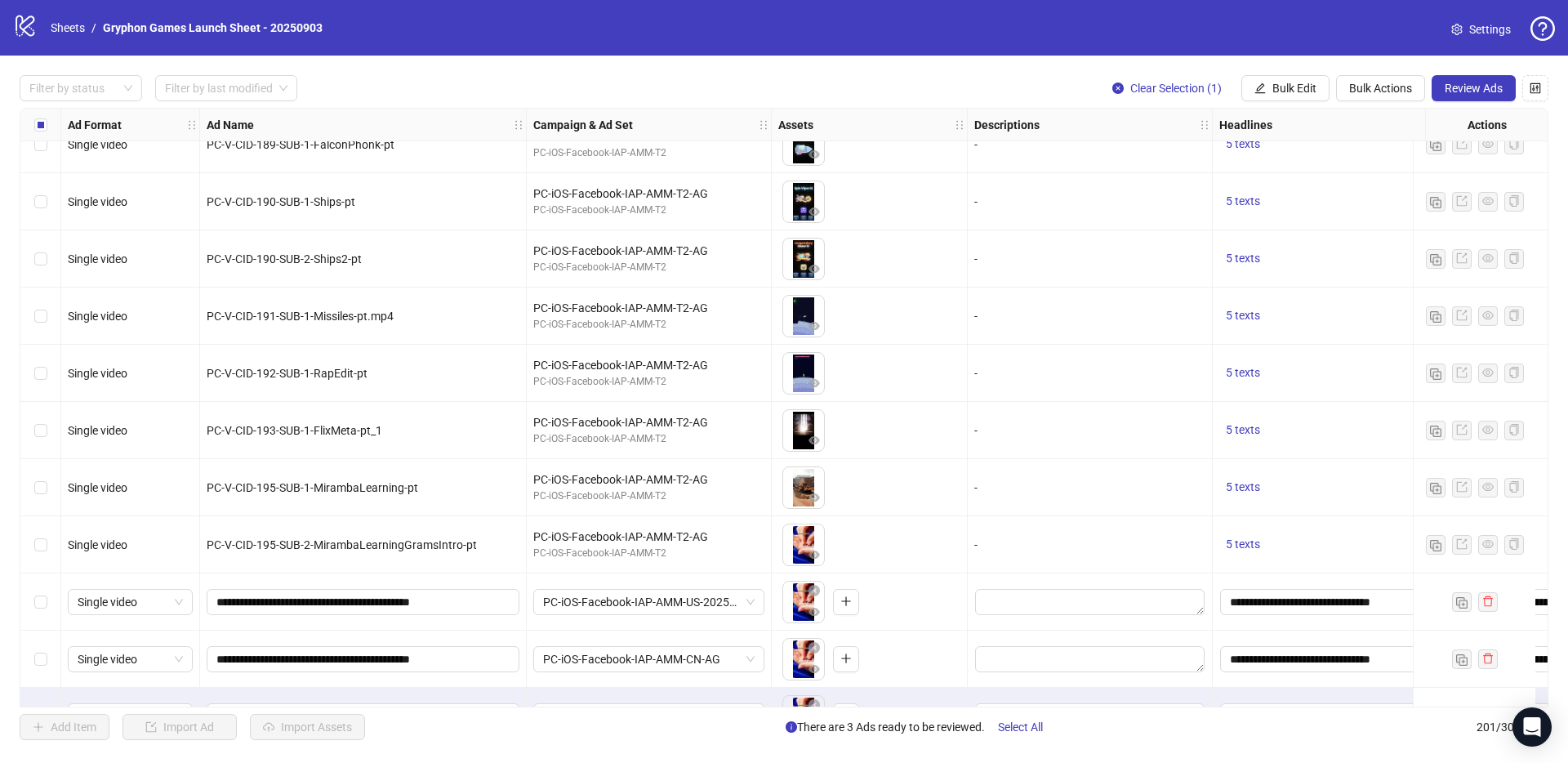
scroll to position [10937, 0]
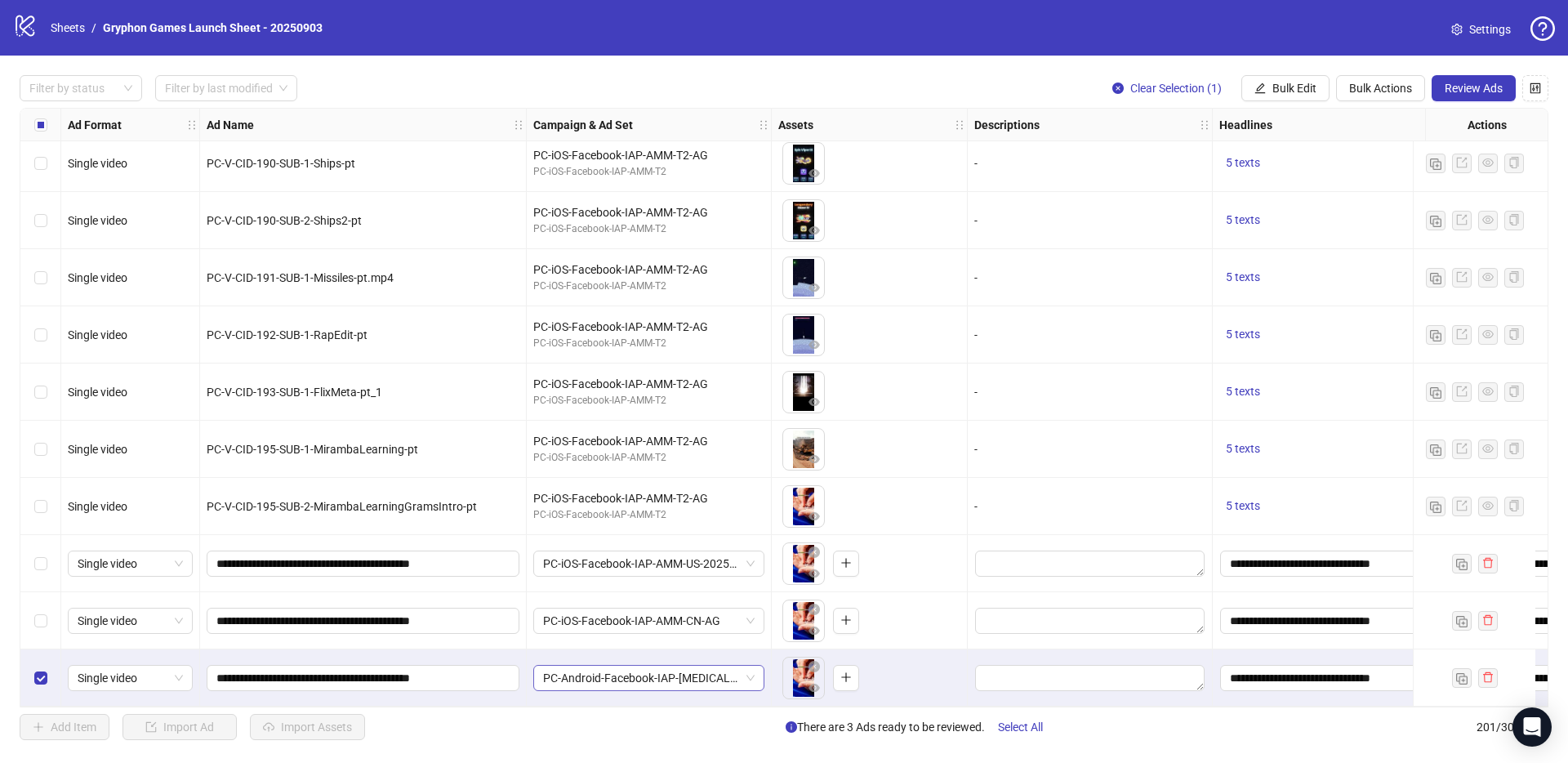
click at [663, 674] on span "PC-Android-Facebook-IAP-[MEDICAL_DATA]-AG" at bounding box center [649, 677] width 212 height 24
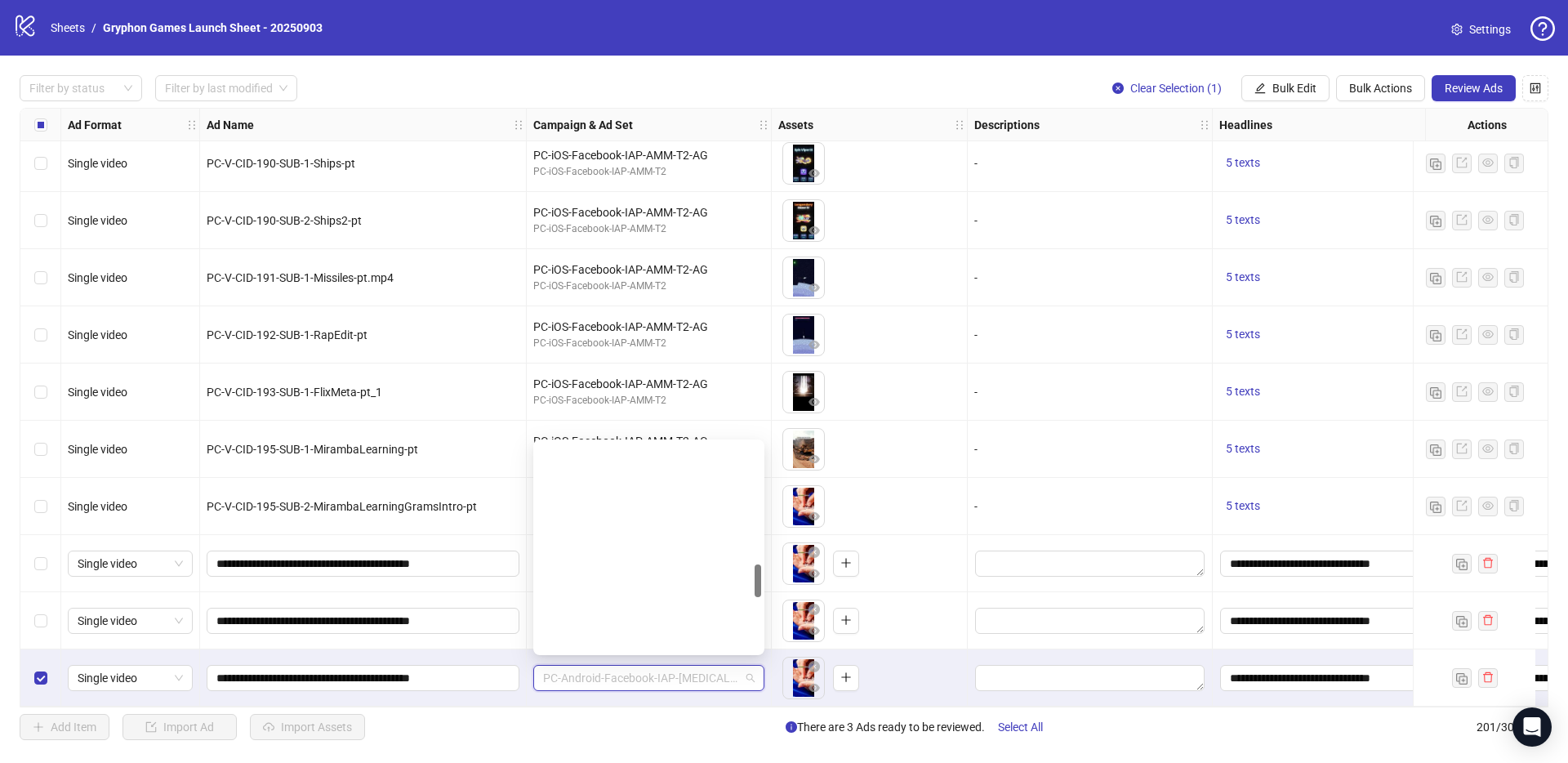
scroll to position [765, 0]
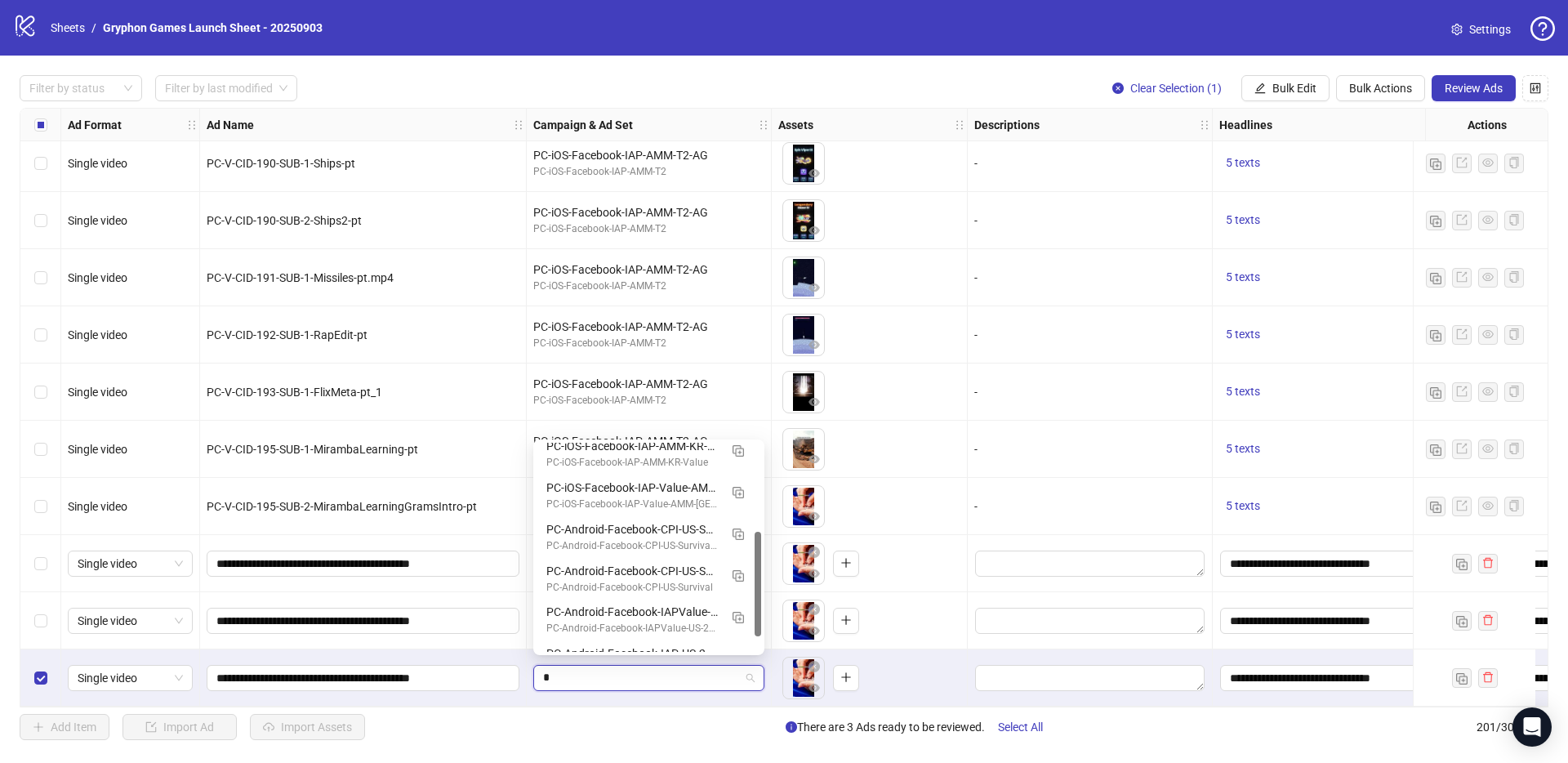
type input "**"
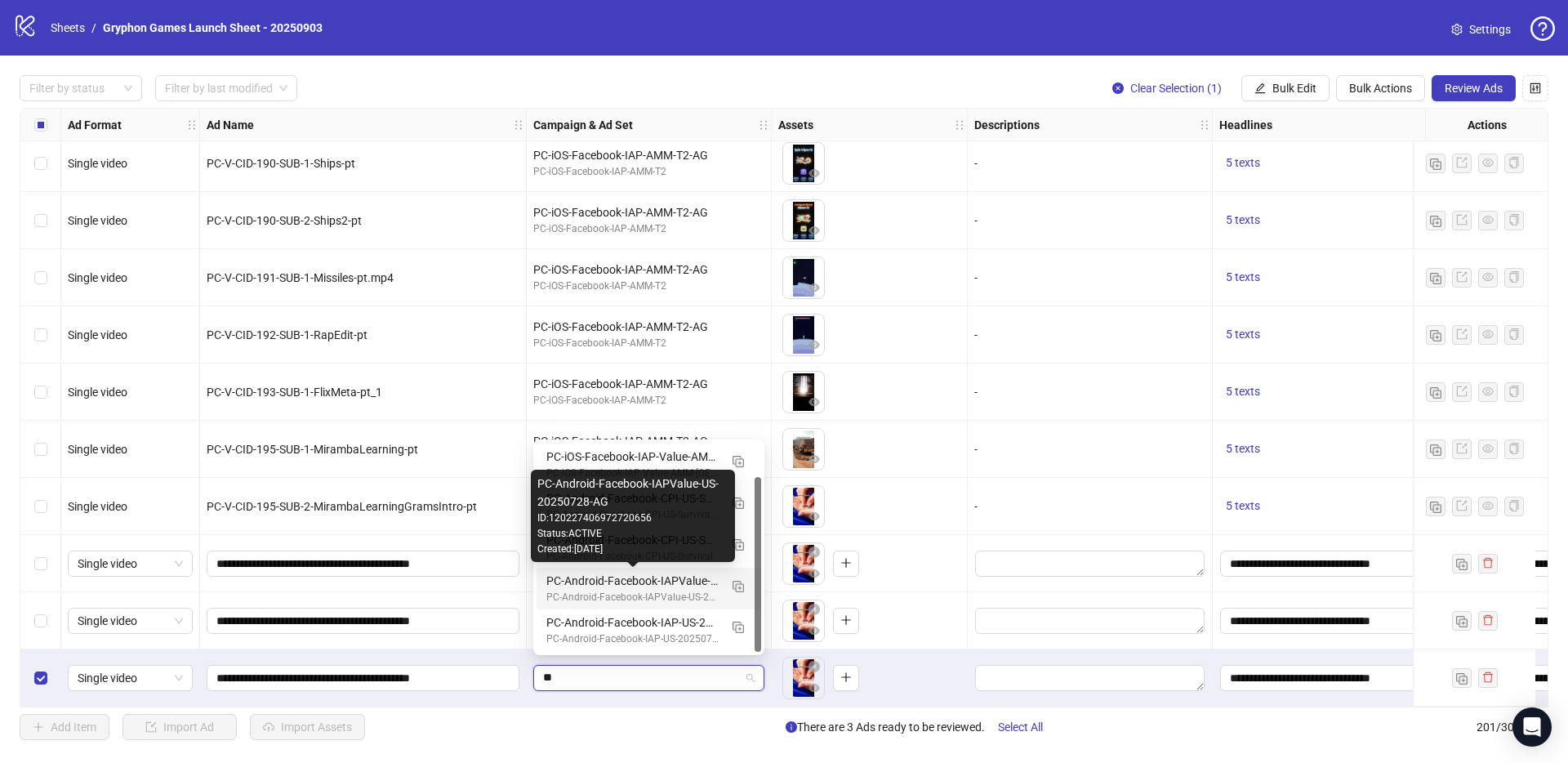
click at [649, 581] on div "PC-Android-Facebook-IAPValue-US-20250728-AG" at bounding box center [632, 581] width 172 height 18
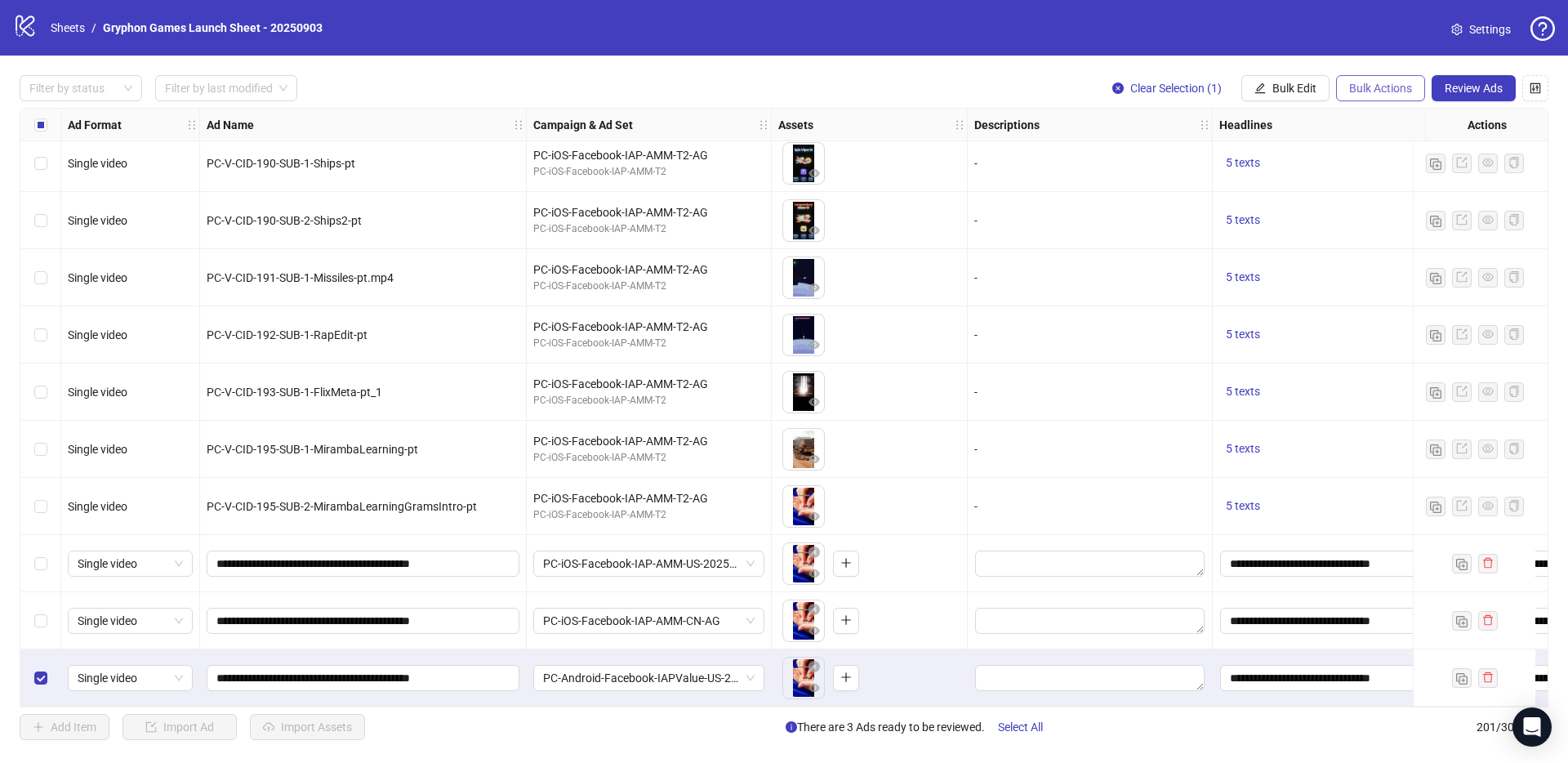
click at [1359, 94] on span "Bulk Actions" at bounding box center [1381, 88] width 63 height 13
click at [1403, 167] on span "Duplicate with assets" at bounding box center [1403, 174] width 112 height 18
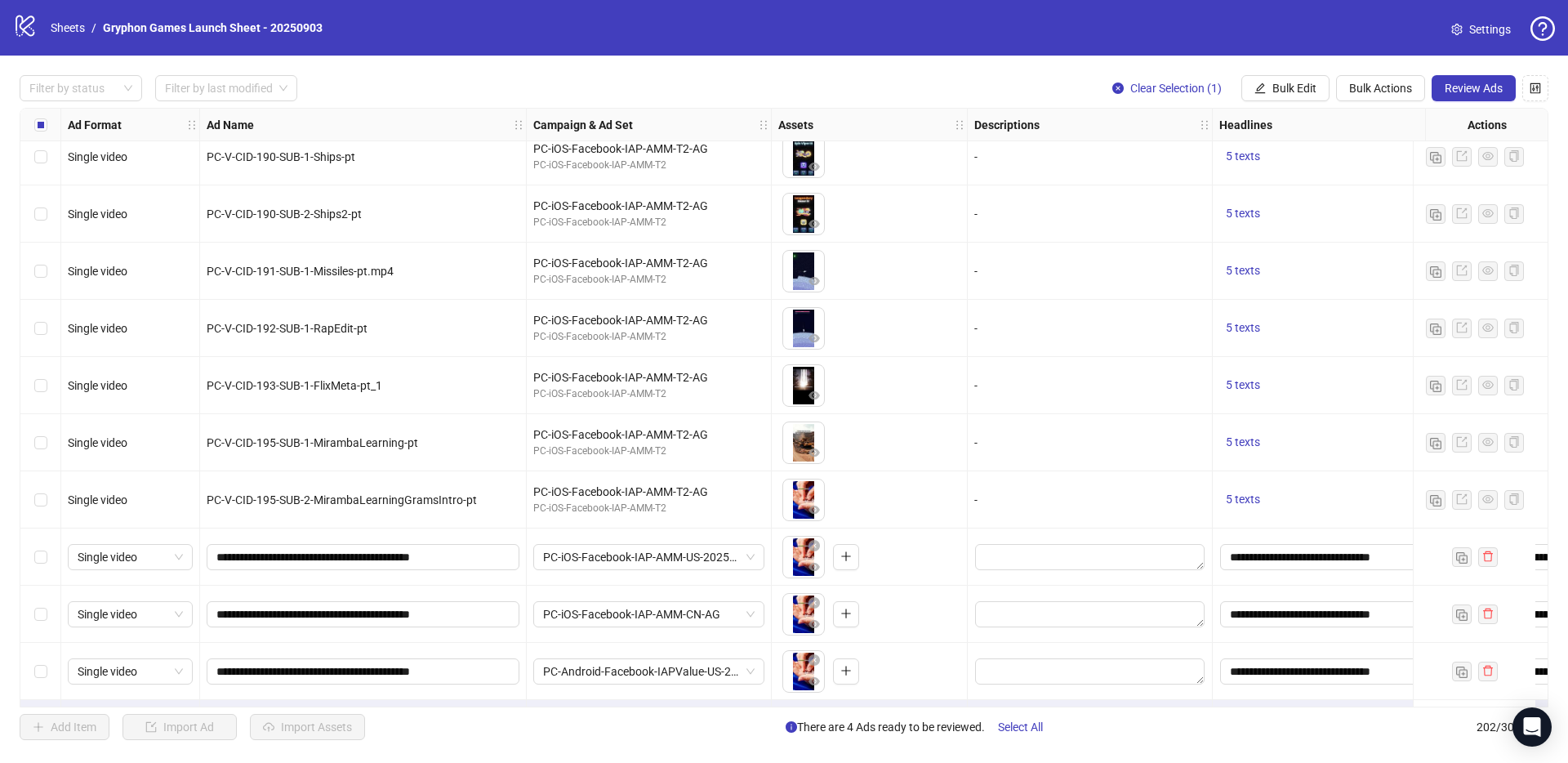
scroll to position [10994, 0]
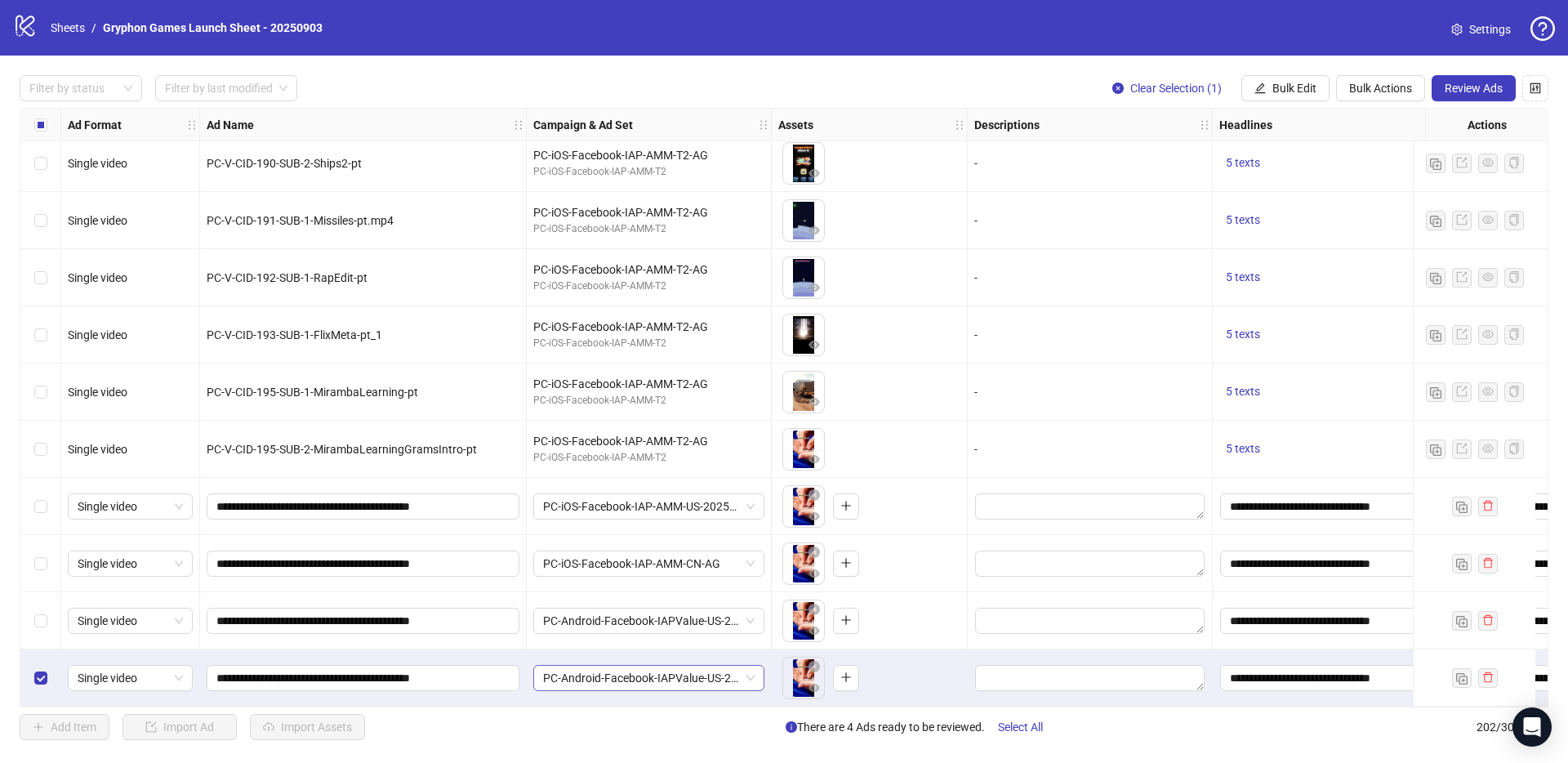
click at [681, 675] on span "PC-Android-Facebook-IAPValue-US-20250728-AG" at bounding box center [649, 677] width 212 height 24
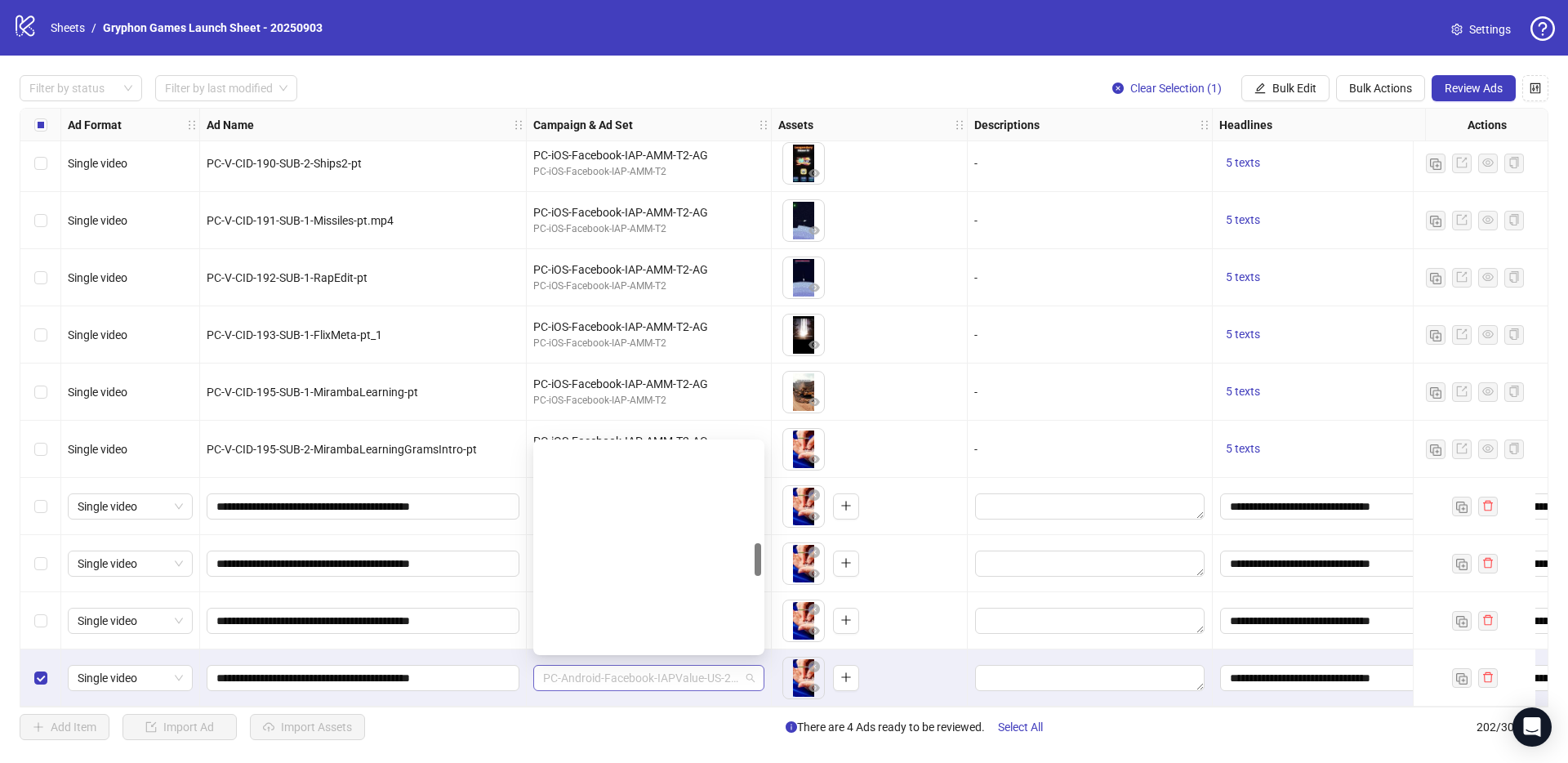
scroll to position [635, 0]
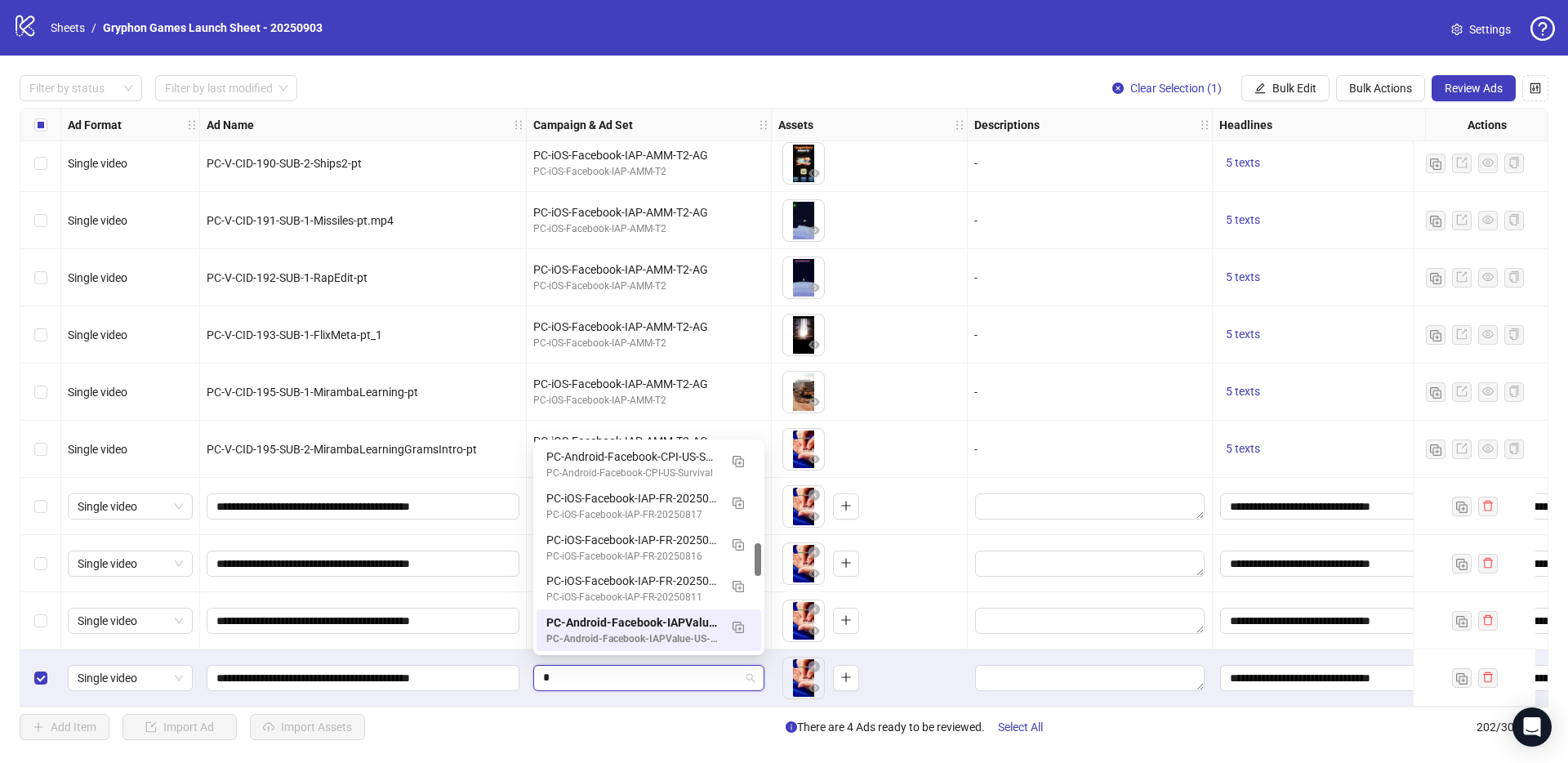
type input "**"
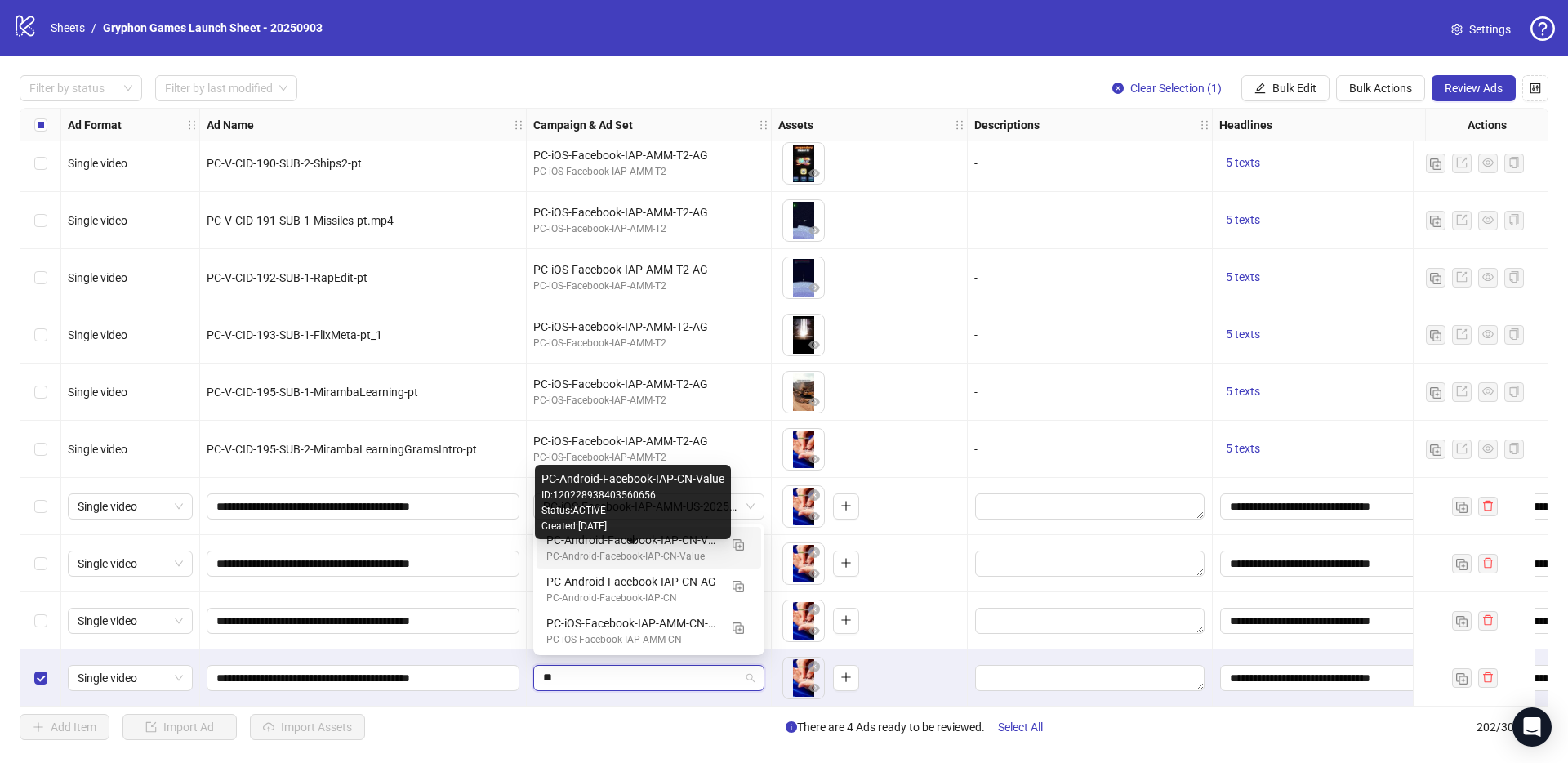
click at [595, 561] on div "PC-Android-Facebook-IAP-CN-Value" at bounding box center [632, 556] width 172 height 16
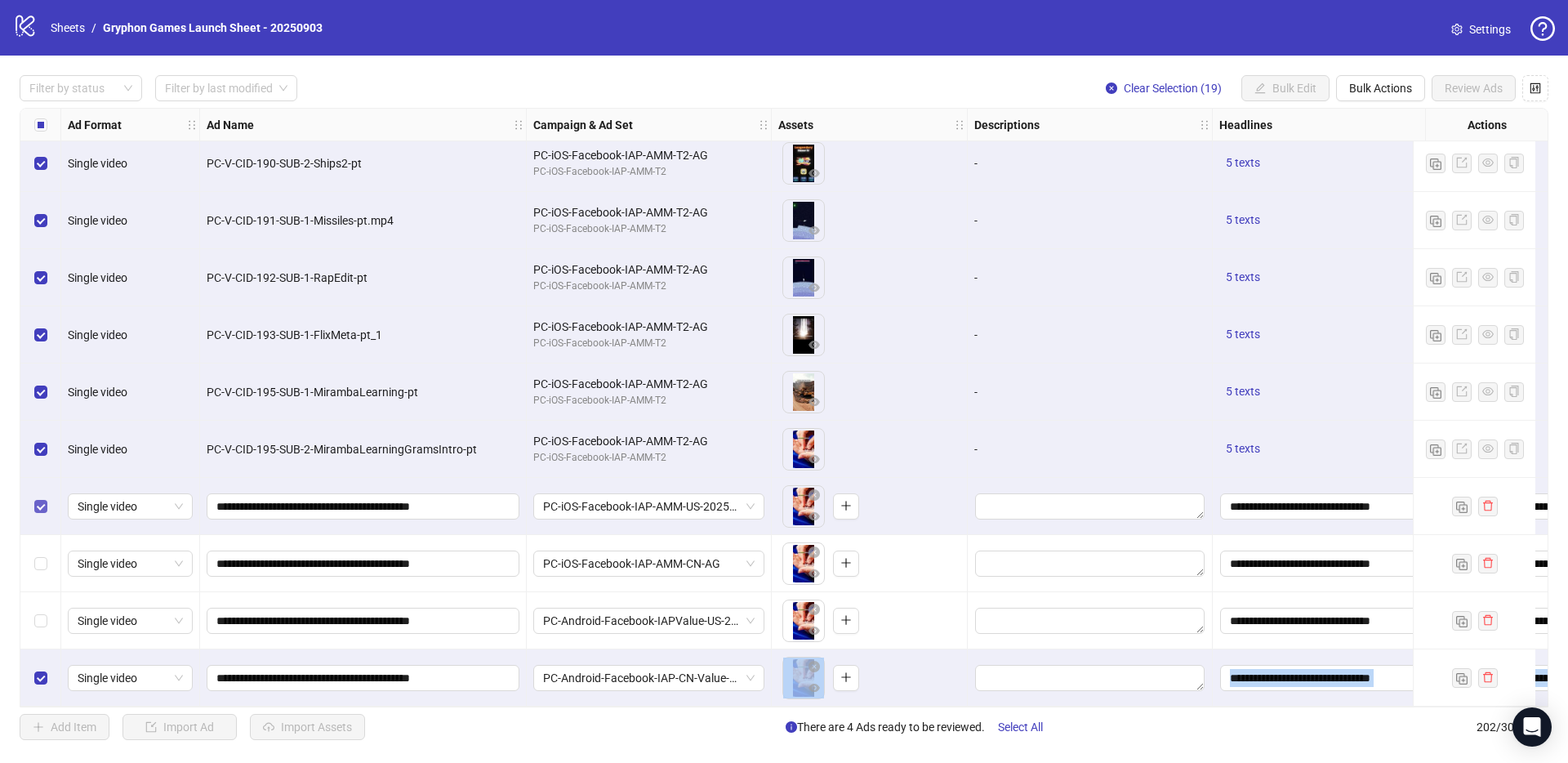
click at [43, 508] on label "Select row 199" at bounding box center [41, 506] width 13 height 18
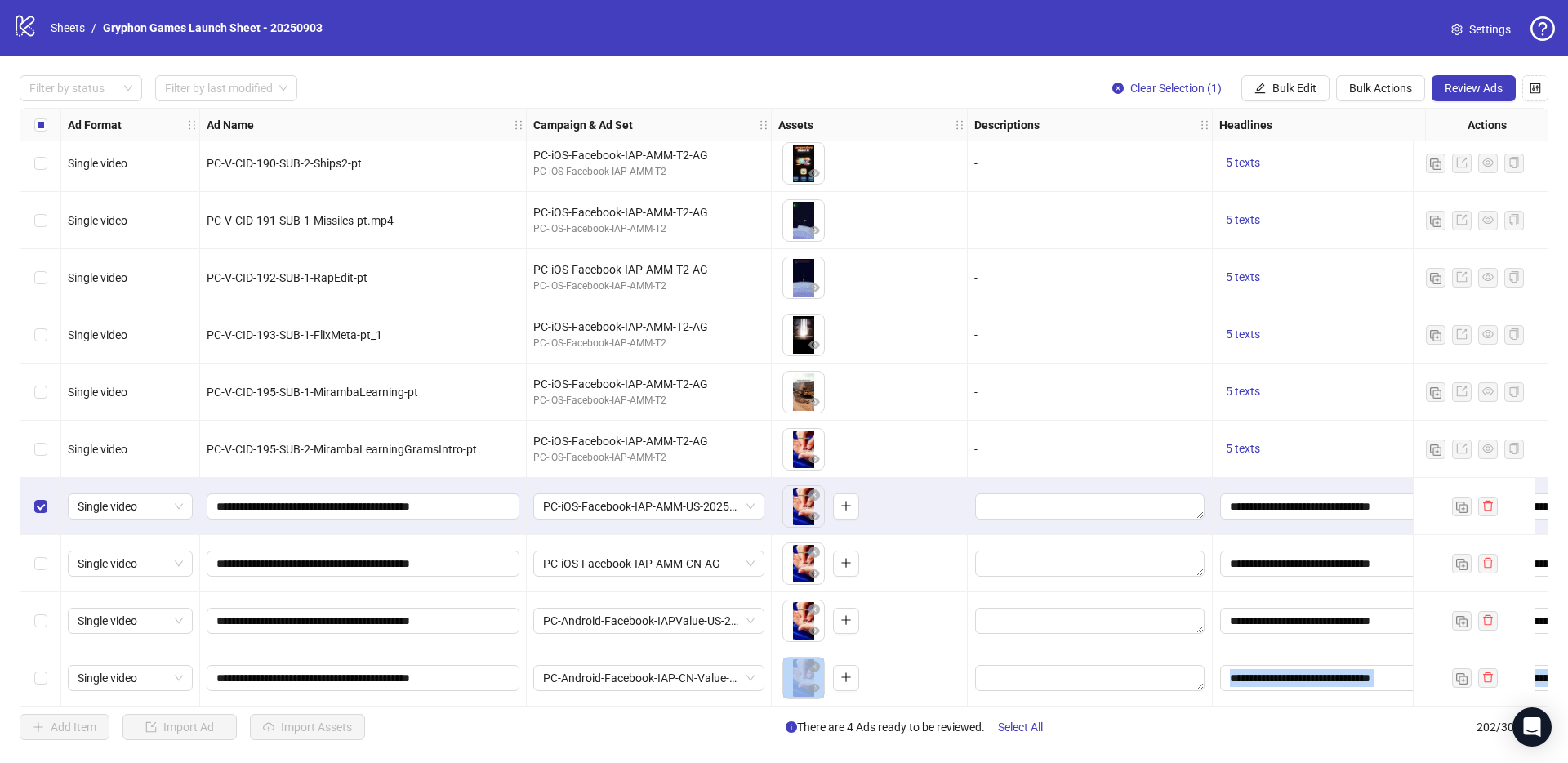
click at [40, 564] on label "Select row 200" at bounding box center [41, 564] width 13 height 18
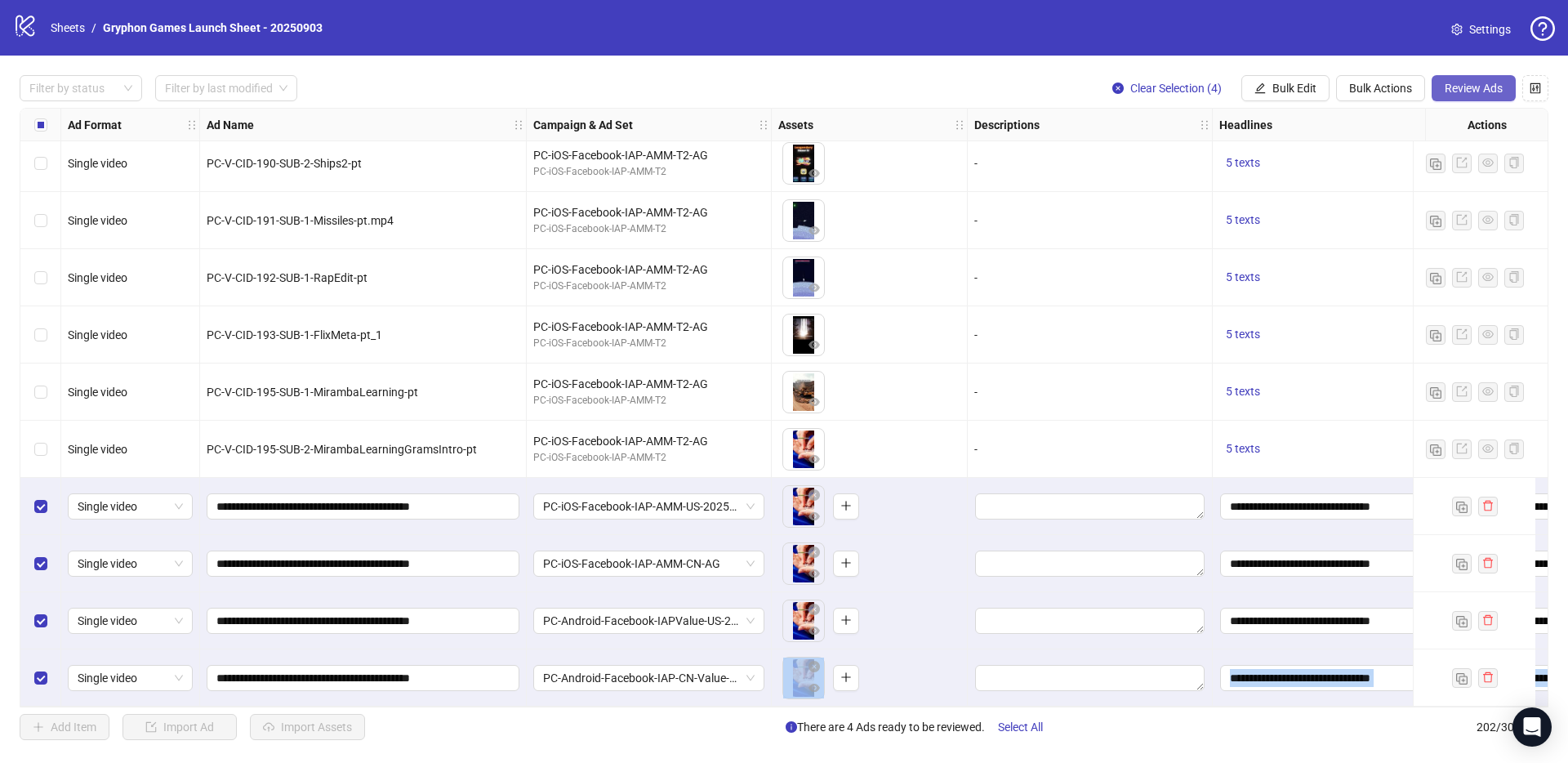
click at [1462, 82] on span "Review Ads" at bounding box center [1474, 88] width 58 height 13
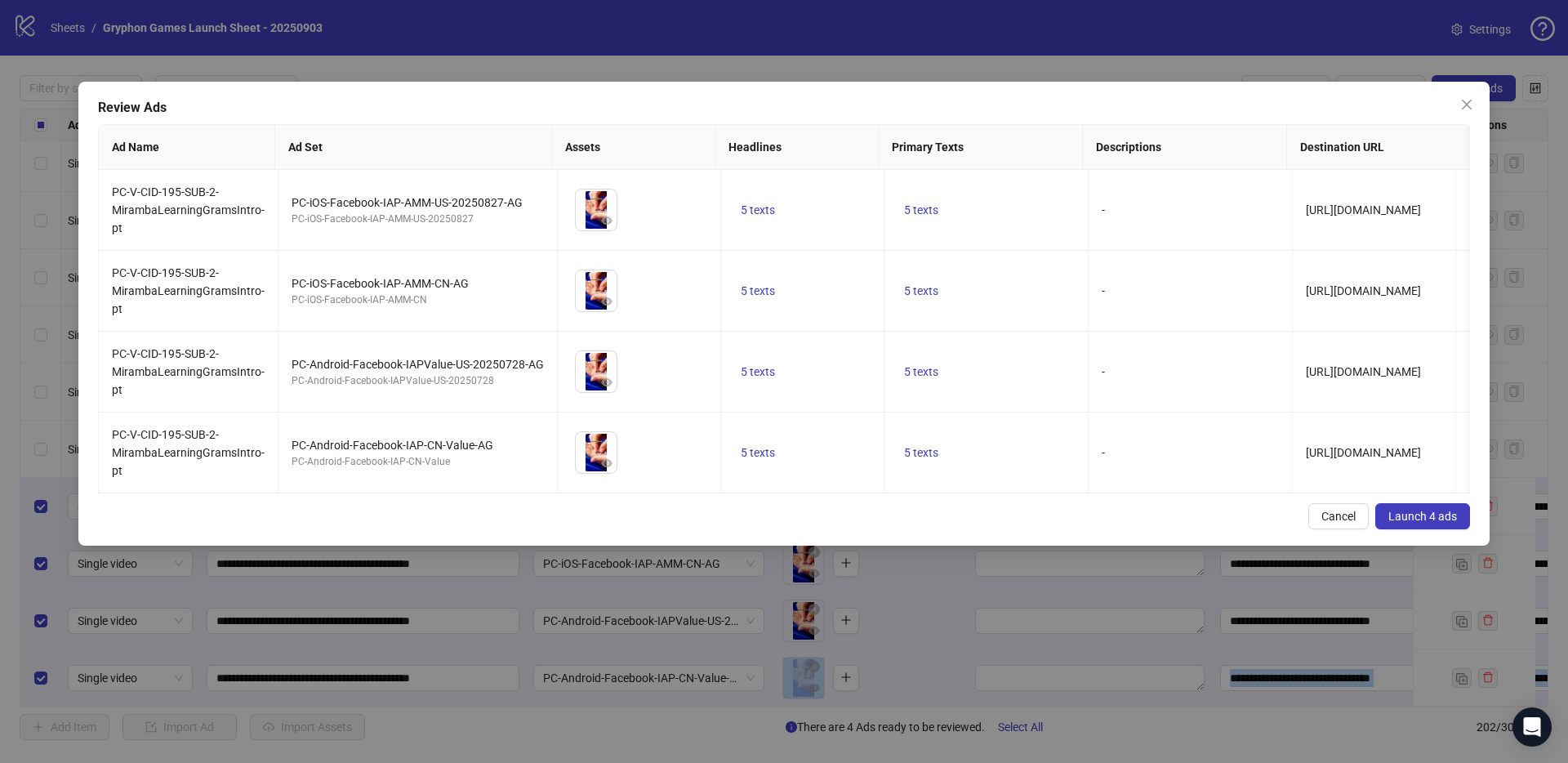
click at [1411, 523] on span "Launch 4 ads" at bounding box center [1423, 516] width 68 height 13
